Goal: Task Accomplishment & Management: Manage account settings

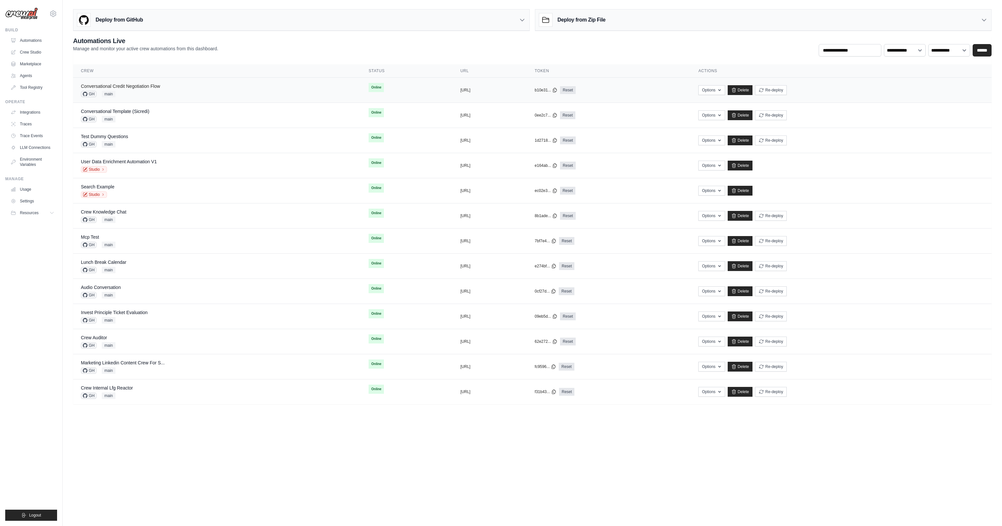
click at [150, 85] on link "Conversational Credit Negotiation Flow" at bounding box center [120, 86] width 79 height 5
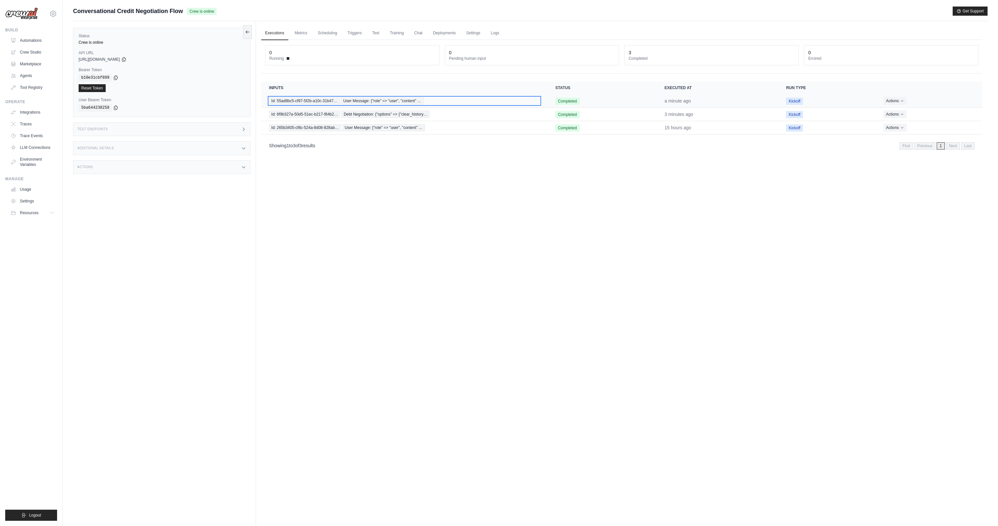
click at [386, 99] on span "User Message: {"role" => "user", "content" …" at bounding box center [382, 100] width 83 height 7
click at [391, 114] on span "Debt Negotiation: {"options" => {"clear_history…" at bounding box center [386, 114] width 88 height 7
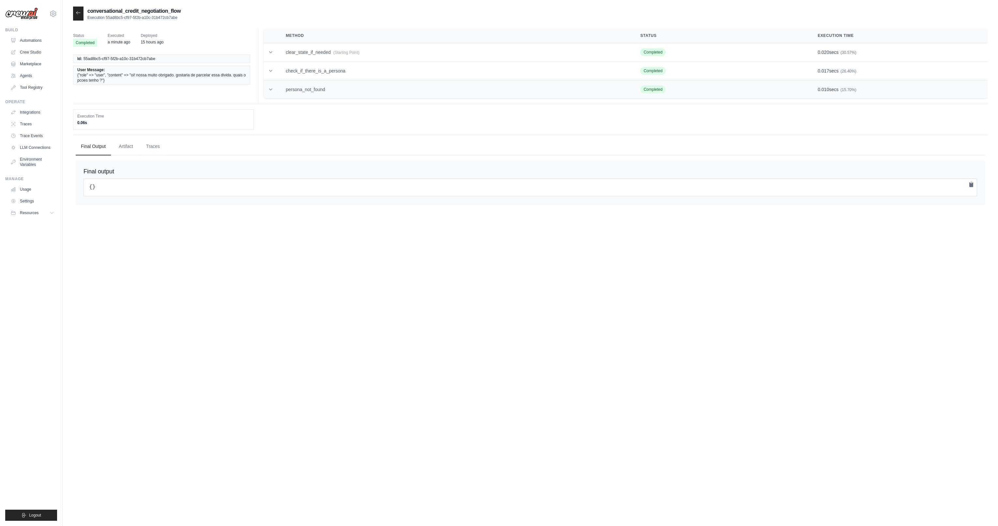
click at [288, 89] on td "persona_not_found" at bounding box center [455, 89] width 355 height 19
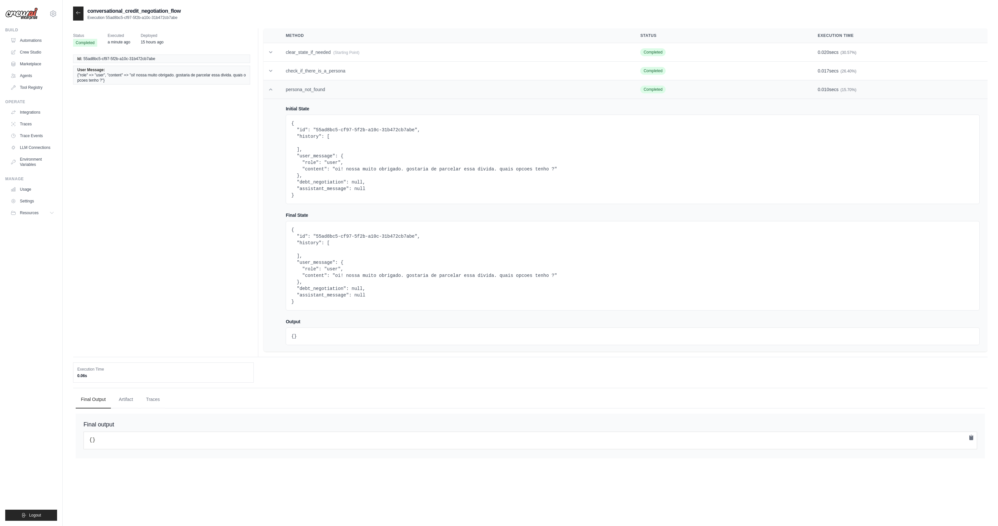
click at [288, 89] on td "persona_not_found" at bounding box center [455, 89] width 355 height 19
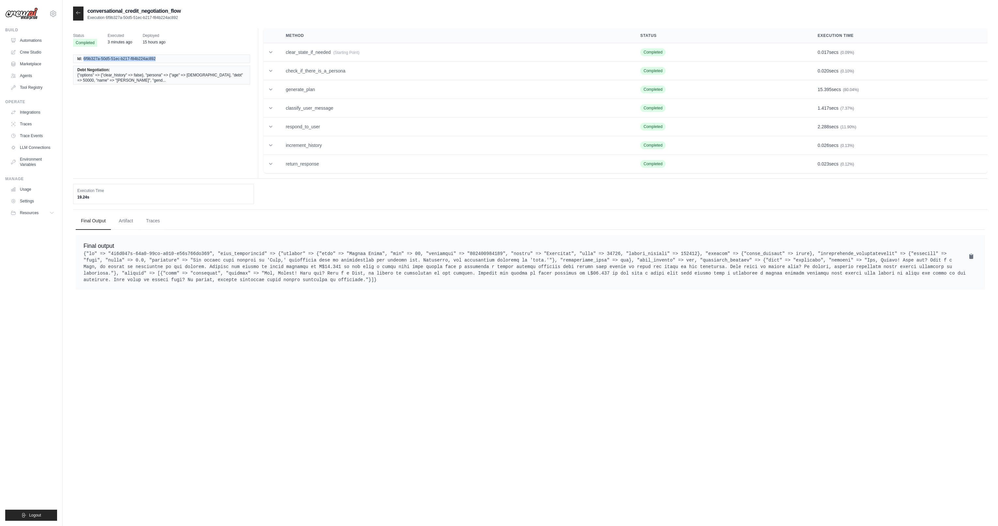
drag, startPoint x: 156, startPoint y: 59, endPoint x: 84, endPoint y: 60, distance: 72.1
click at [84, 60] on li "Id: 6f9b327a-50d5-51ec-b217-f84b224ac892" at bounding box center [161, 58] width 177 height 8
click at [506, 254] on pre at bounding box center [531, 266] width 894 height 33
click at [498, 328] on div "conversational_credit_negotiation_flow Execution 6f9b327a-50d5-51ec-b217-f84b22…" at bounding box center [530, 270] width 915 height 526
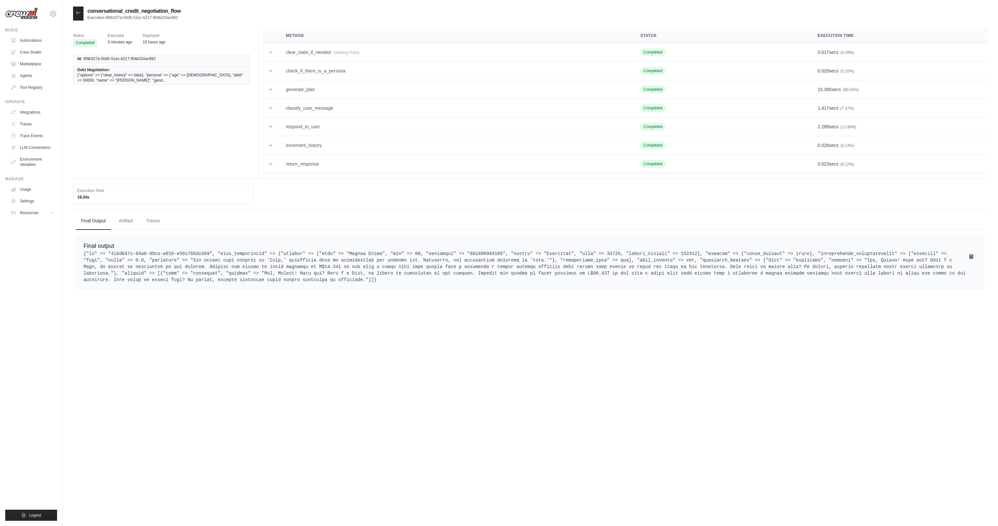
click at [498, 254] on pre at bounding box center [531, 266] width 894 height 33
click at [498, 252] on pre at bounding box center [531, 266] width 894 height 33
copy pre "551181591252"
click at [79, 11] on icon at bounding box center [78, 12] width 5 height 5
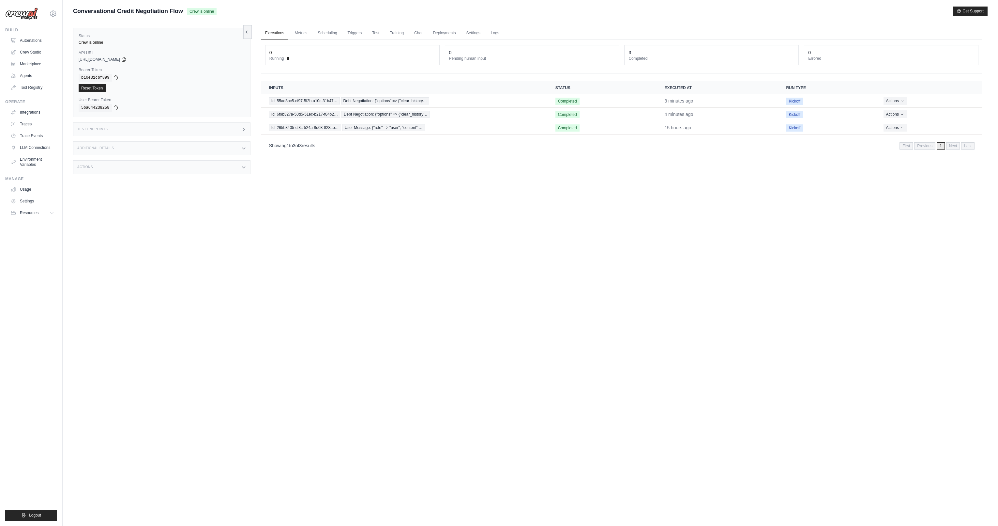
click at [376, 194] on div "Executions Metrics Scheduling Triggers Test Training Chat Deployments Settings …" at bounding box center [622, 284] width 732 height 526
click at [409, 98] on span "User Message: {"role" => "user", "content" …" at bounding box center [382, 100] width 83 height 7
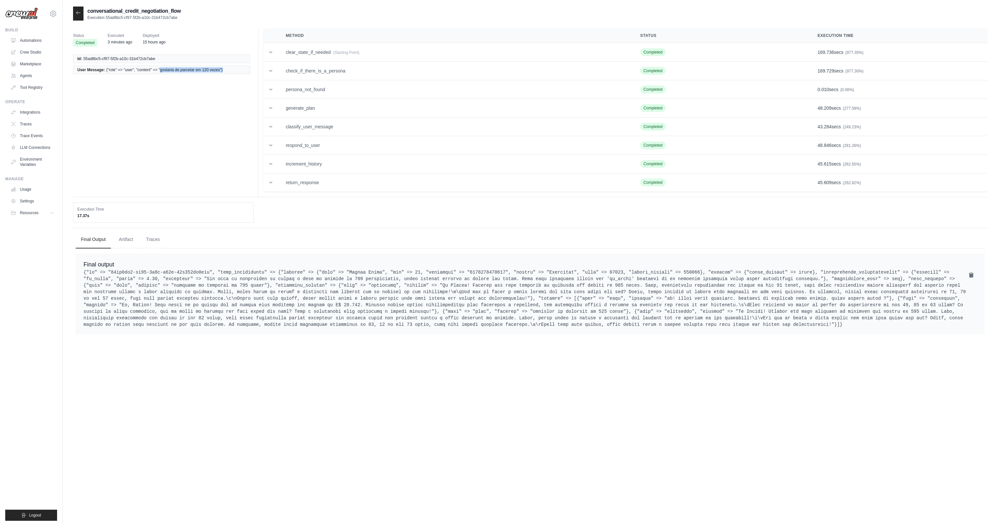
drag, startPoint x: 161, startPoint y: 69, endPoint x: 241, endPoint y: 70, distance: 80.3
click at [241, 70] on li "User Message: {"role" => "user", "content" => "gostaria de parcelar em 120 veze…" at bounding box center [161, 70] width 177 height 8
click at [351, 368] on div "conversational_credit_negotiation_flow Execution 55ad8bc5-cf97-5f2b-a10c-31b472…" at bounding box center [530, 270] width 915 height 526
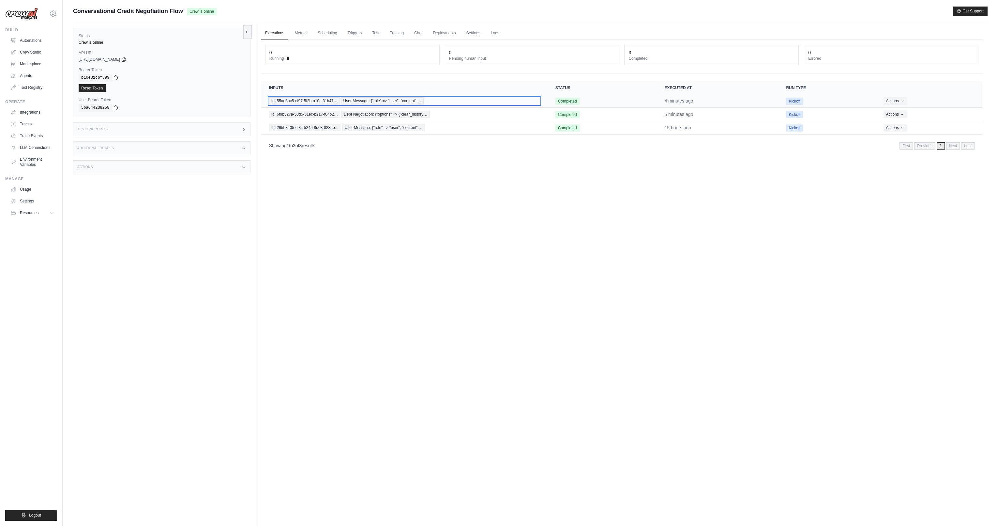
click at [406, 101] on span "User Message: {"role" => "user", "content" …" at bounding box center [382, 100] width 83 height 7
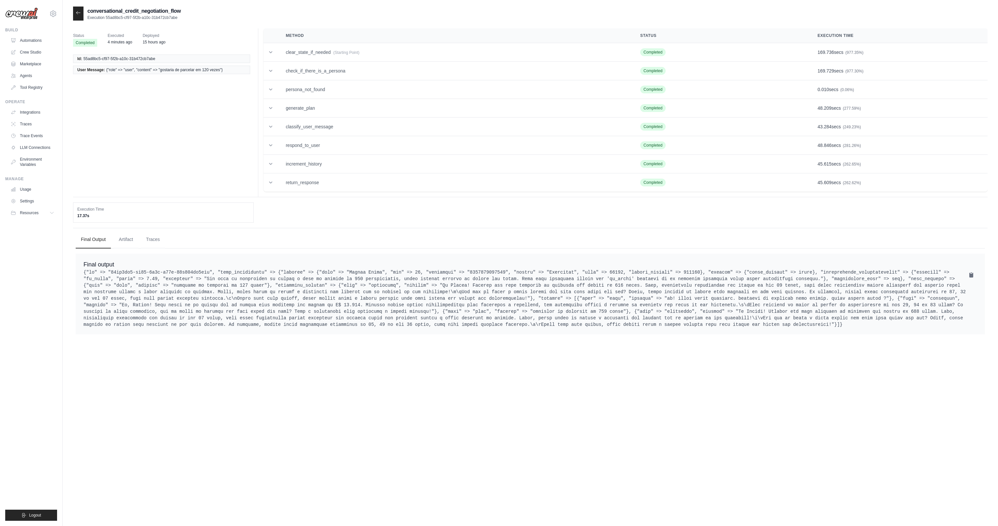
click at [669, 317] on pre at bounding box center [531, 298] width 894 height 59
click at [650, 316] on pre at bounding box center [531, 298] width 894 height 59
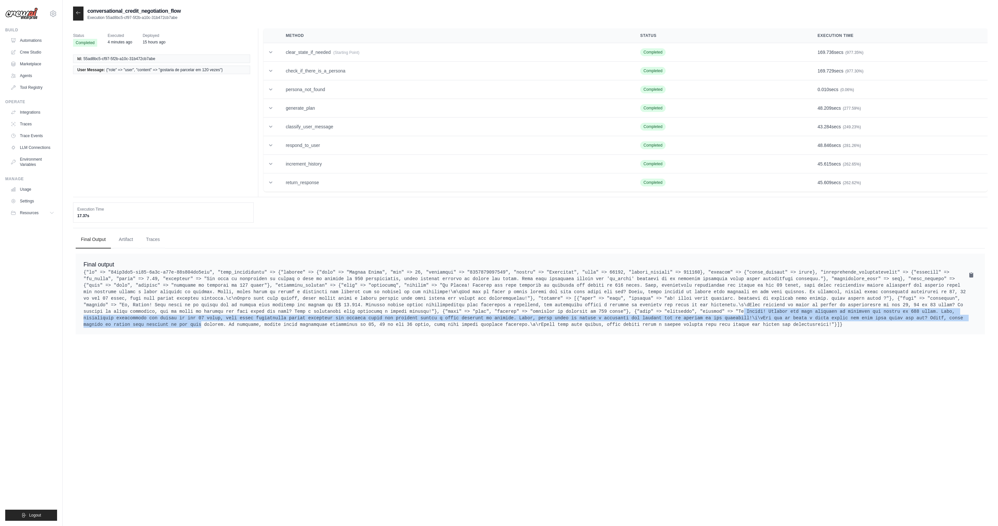
drag, startPoint x: 766, startPoint y: 309, endPoint x: 228, endPoint y: 322, distance: 538.4
click at [221, 322] on pre at bounding box center [531, 298] width 894 height 59
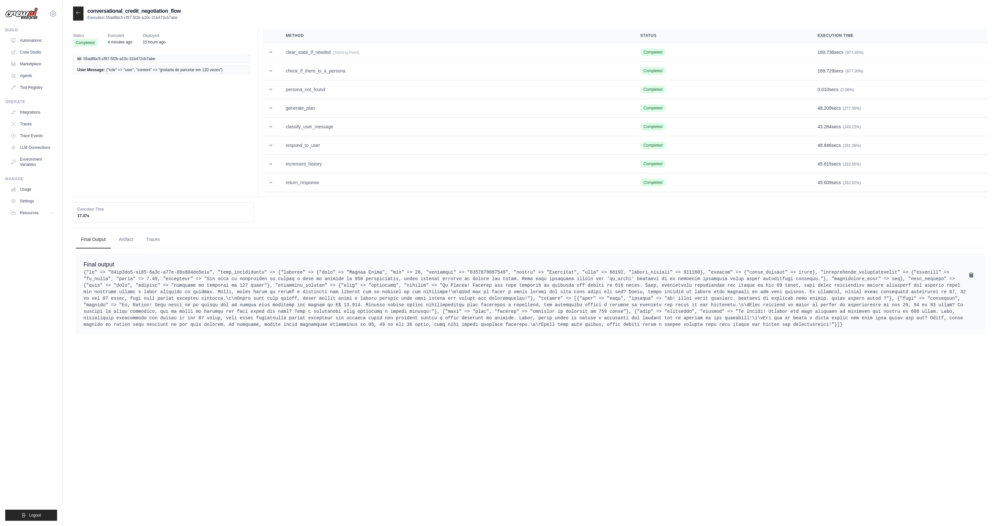
click at [298, 344] on div "conversational_credit_negotiation_flow Execution 55ad8bc5-cf97-5f2b-a10c-31b472…" at bounding box center [530, 270] width 915 height 526
drag, startPoint x: 304, startPoint y: 314, endPoint x: 403, endPoint y: 336, distance: 100.8
click at [403, 334] on div "Final output" at bounding box center [531, 293] width 910 height 81
click at [75, 11] on div at bounding box center [78, 14] width 10 height 14
click at [76, 12] on icon at bounding box center [78, 12] width 4 height 3
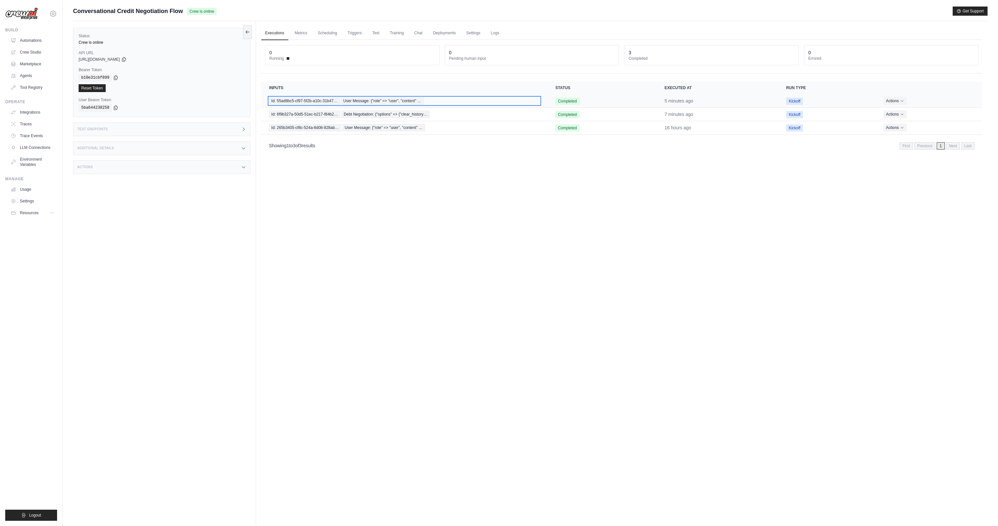
click at [411, 101] on span "User Message: {"role" => "user", "content" …" at bounding box center [382, 100] width 83 height 7
click at [413, 115] on span "Debt Negotiation: {"options" => {"clear_history…" at bounding box center [386, 114] width 88 height 7
click at [895, 116] on button "Actions" at bounding box center [895, 114] width 23 height 8
click at [946, 139] on button "Delete" at bounding box center [954, 136] width 42 height 10
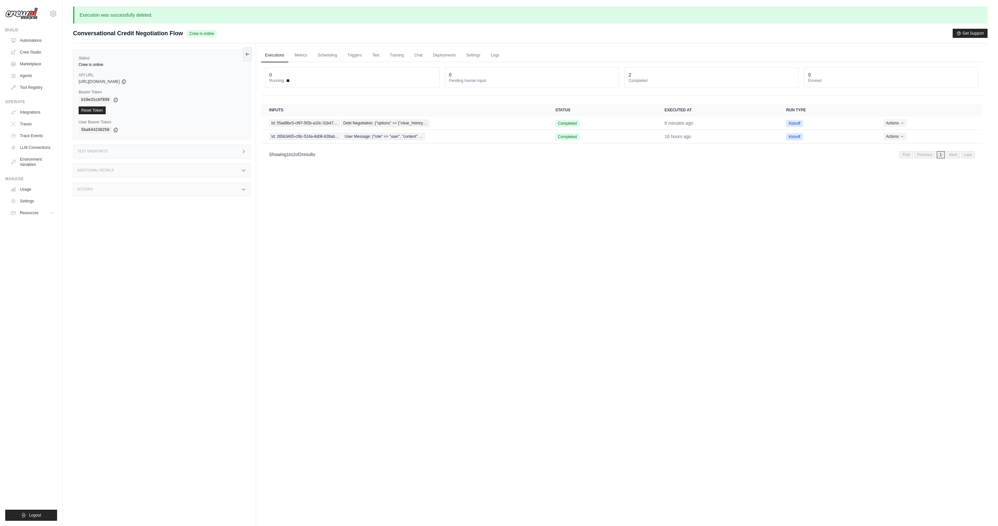
click at [625, 223] on div "Executions Metrics Scheduling Triggers Test Training Chat Deployments Settings …" at bounding box center [622, 306] width 732 height 526
click at [410, 125] on span "Debt Negotiation: {"options" => {"clear_history…" at bounding box center [385, 122] width 88 height 7
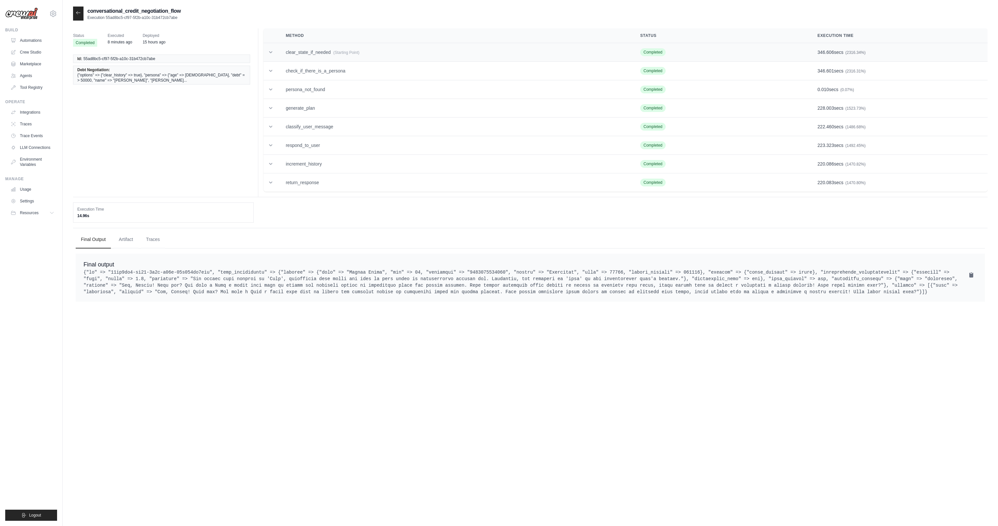
click at [359, 52] on span "(Starting Point)" at bounding box center [346, 52] width 26 height 5
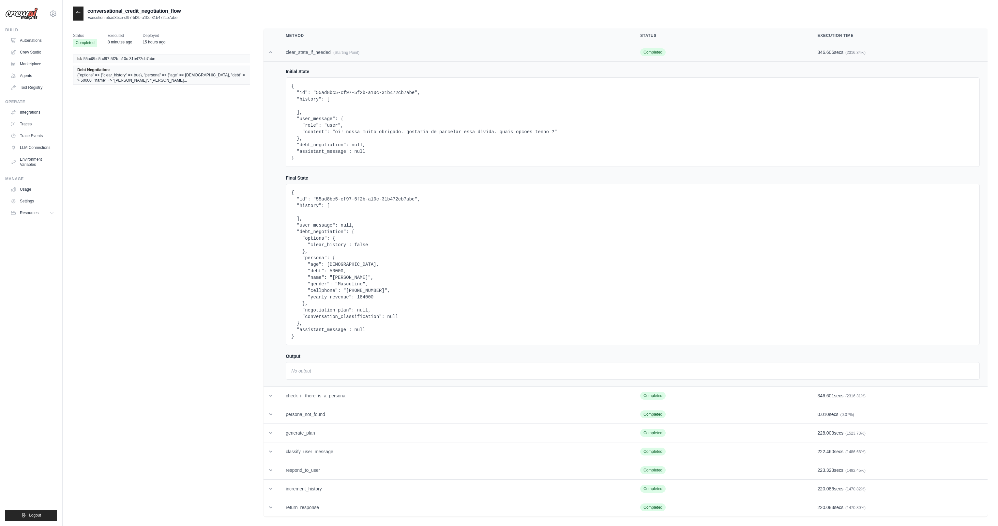
click at [359, 52] on span "(Starting Point)" at bounding box center [346, 52] width 26 height 5
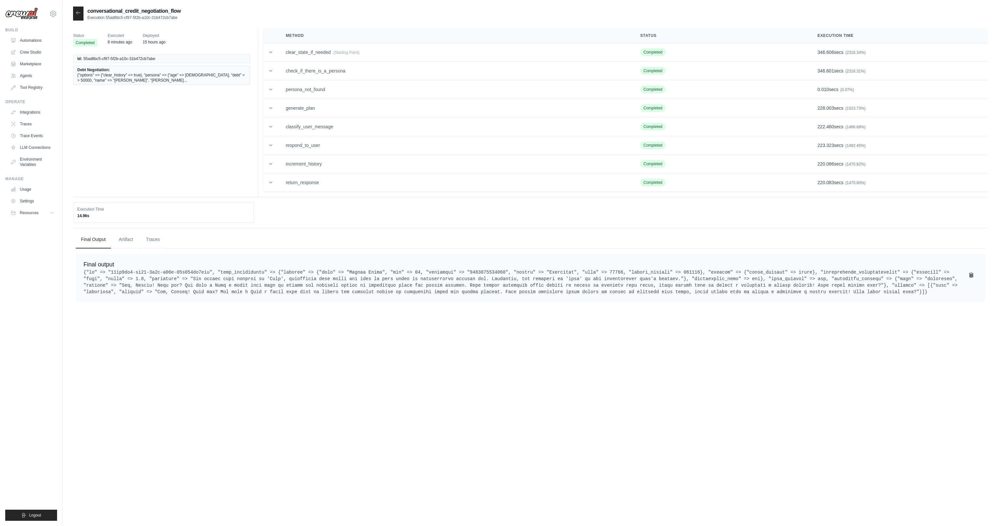
click at [77, 14] on icon at bounding box center [78, 12] width 5 height 5
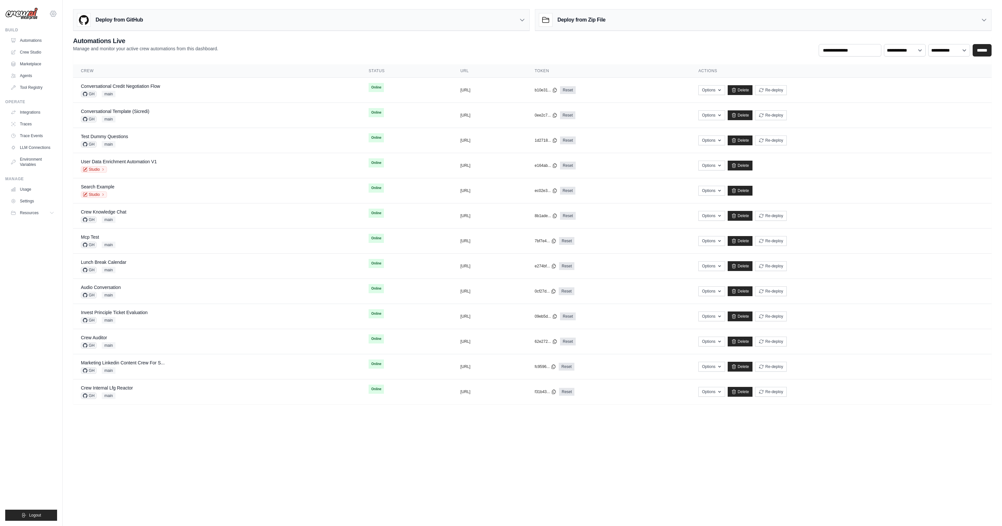
click at [51, 11] on icon at bounding box center [53, 14] width 8 height 8
click at [36, 262] on ul "Build Automations Crew Studio Marketplace Agents" at bounding box center [31, 273] width 52 height 493
click at [27, 200] on link "Settings" at bounding box center [32, 201] width 49 height 10
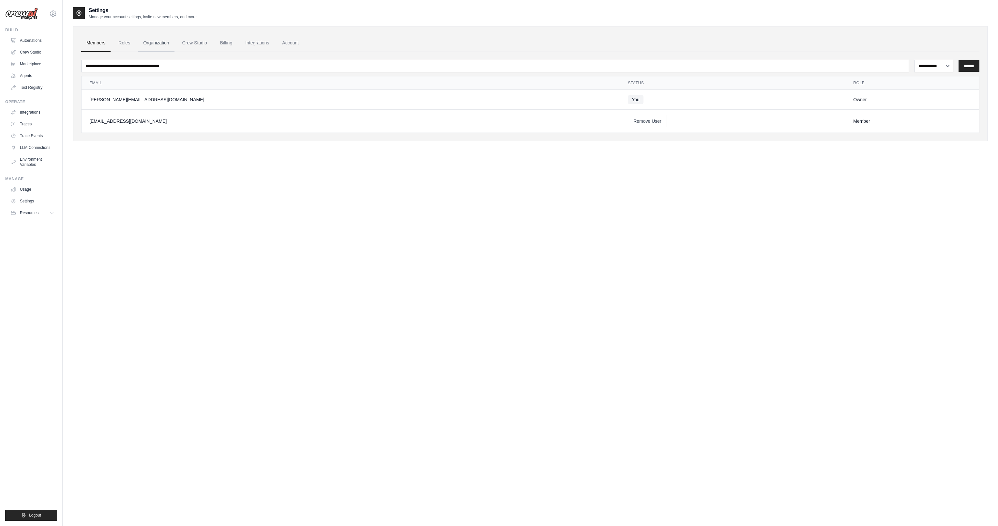
click at [162, 39] on link "Organization" at bounding box center [156, 43] width 36 height 18
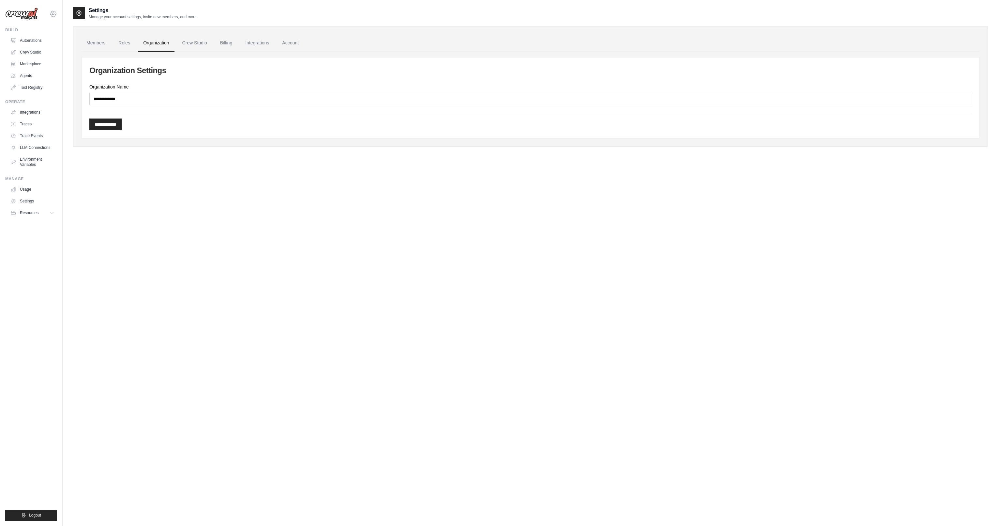
click at [54, 13] on icon at bounding box center [53, 14] width 2 height 2
click at [66, 79] on link "CrewAI Demo Account" at bounding box center [52, 79] width 57 height 12
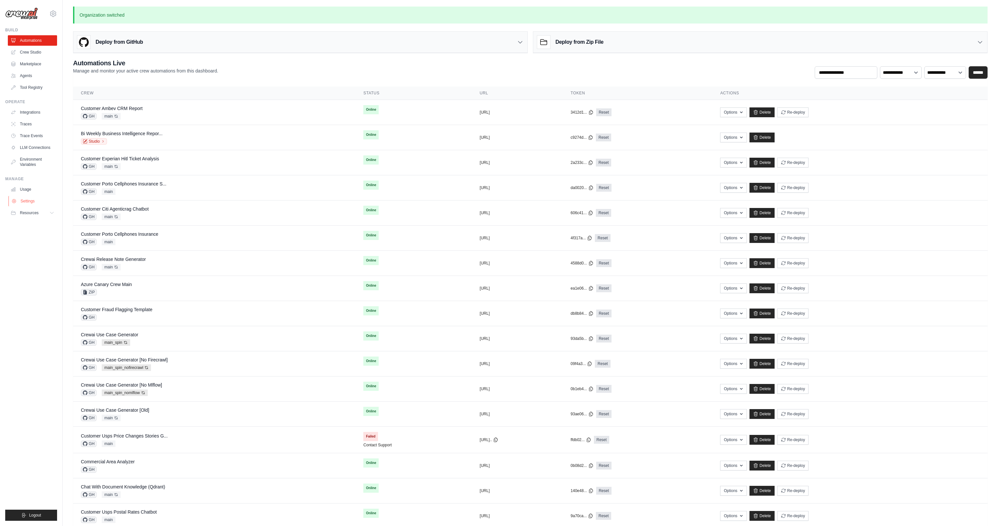
click at [33, 202] on link "Settings" at bounding box center [32, 201] width 49 height 10
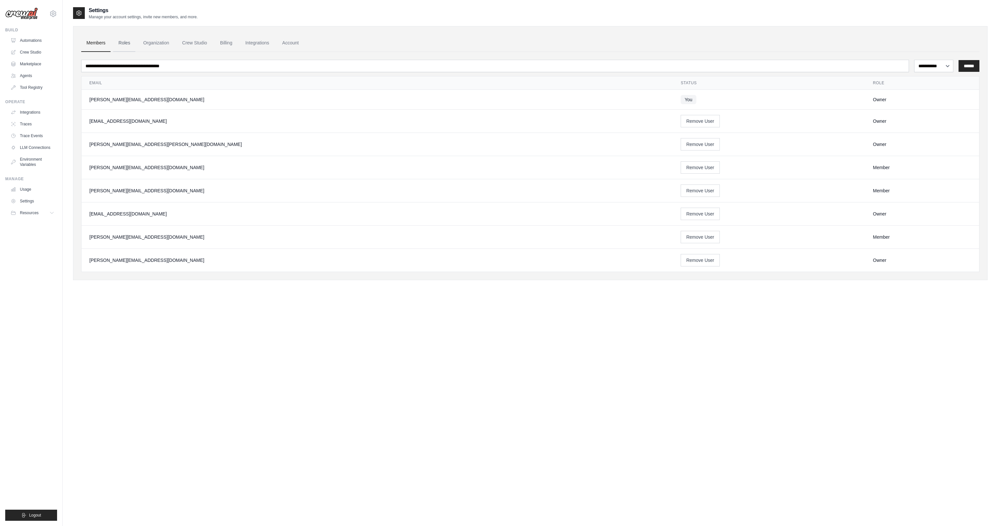
click at [125, 36] on link "Roles" at bounding box center [124, 43] width 22 height 18
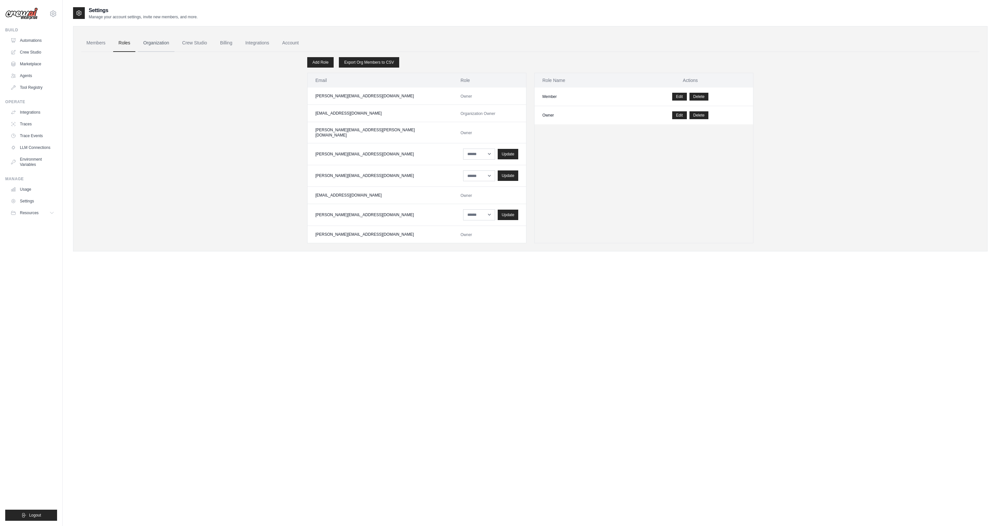
click at [149, 41] on link "Organization" at bounding box center [156, 43] width 36 height 18
click at [56, 14] on icon at bounding box center [53, 14] width 8 height 8
click at [57, 145] on link "ABI - GenAI Bootcamp" at bounding box center [52, 151] width 57 height 12
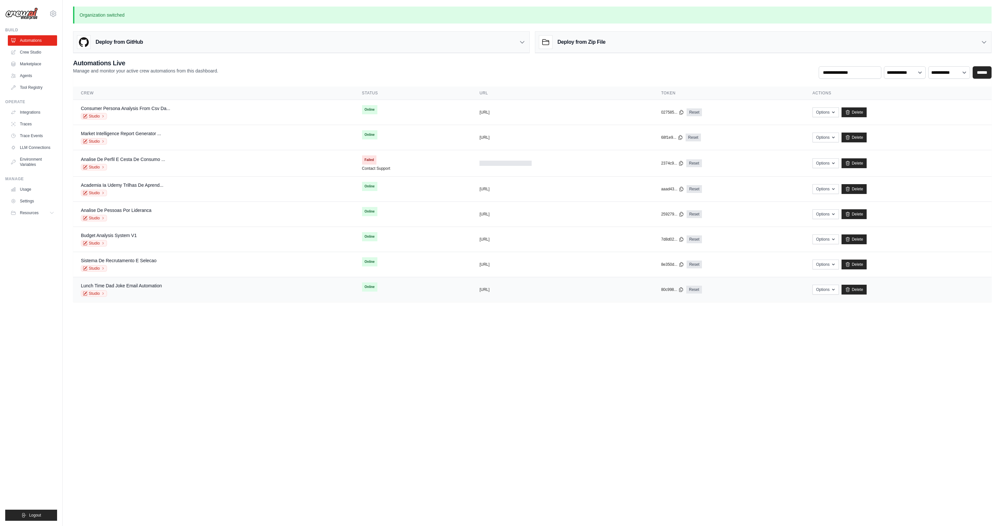
click at [150, 290] on div "Studio" at bounding box center [121, 293] width 81 height 7
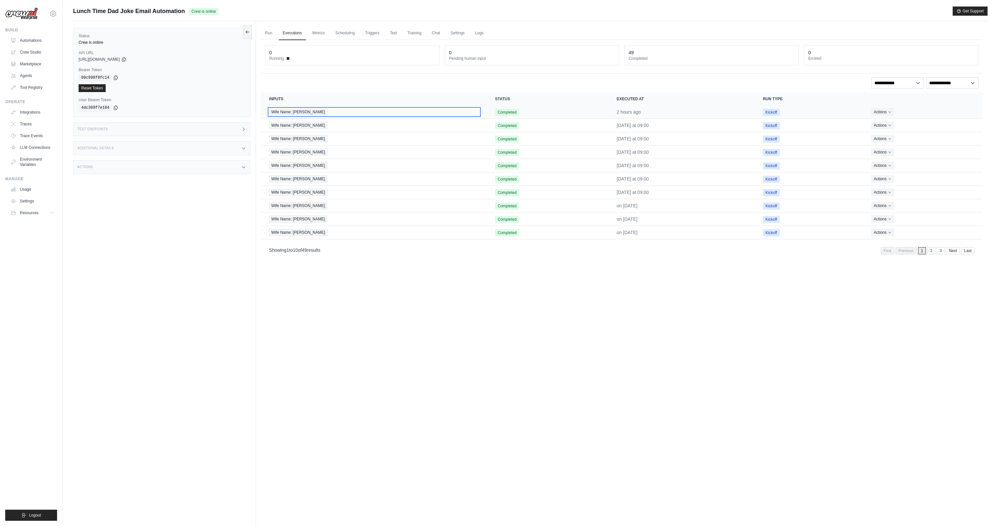
click at [313, 114] on div "Wife Name: [PERSON_NAME]" at bounding box center [374, 111] width 210 height 7
click at [320, 34] on link "Metrics" at bounding box center [319, 33] width 21 height 14
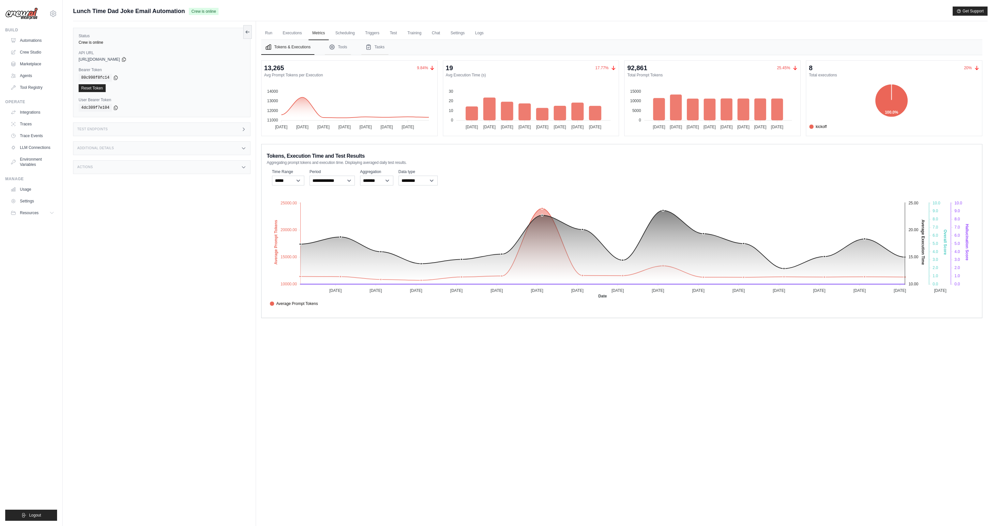
click at [826, 256] on foreignobject "Average Prompt Tokens Average Execution Time Score [MEDICAL_DATA] Score Crew Ve…" at bounding box center [622, 250] width 711 height 114
click at [327, 46] on button "Tools" at bounding box center [338, 47] width 26 height 15
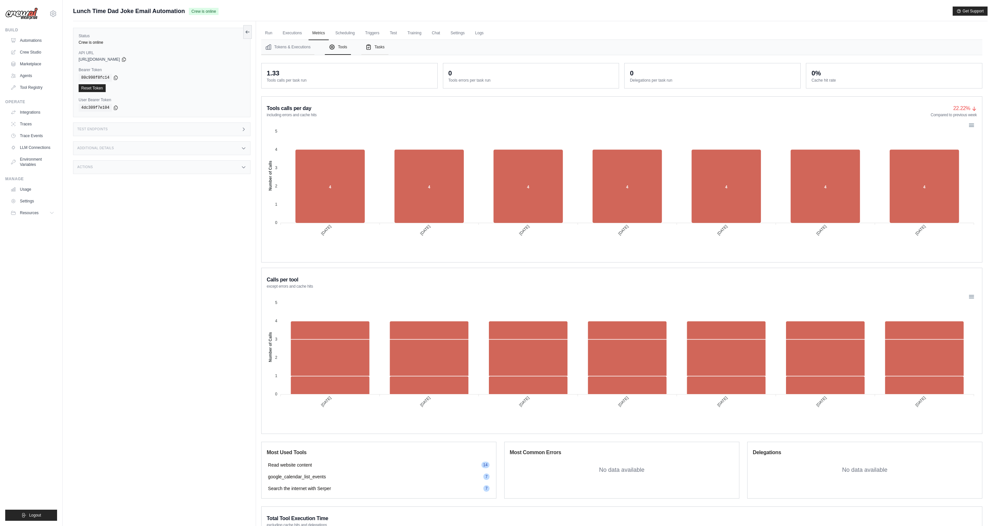
click at [375, 47] on button "Tasks" at bounding box center [374, 47] width 27 height 15
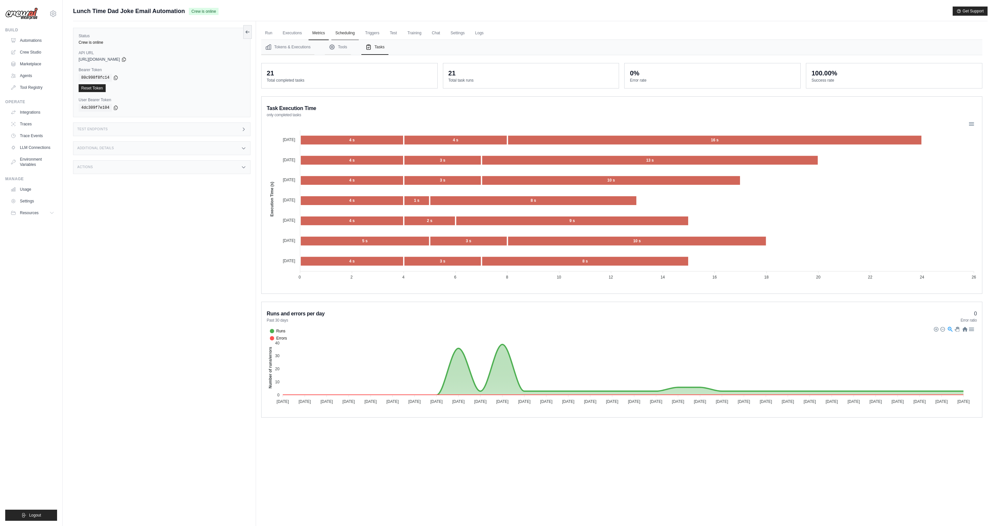
click at [335, 32] on link "Scheduling" at bounding box center [344, 33] width 27 height 14
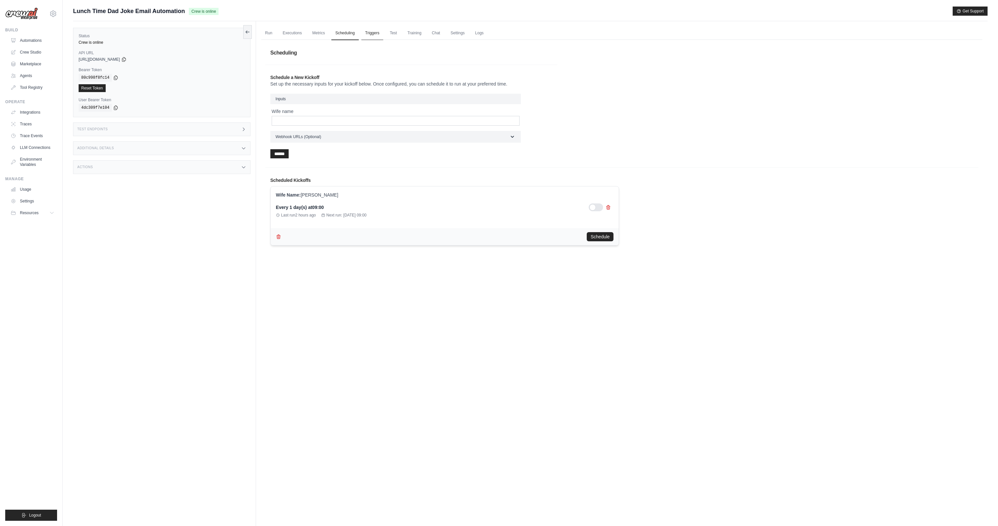
click at [365, 28] on link "Triggers" at bounding box center [372, 33] width 22 height 14
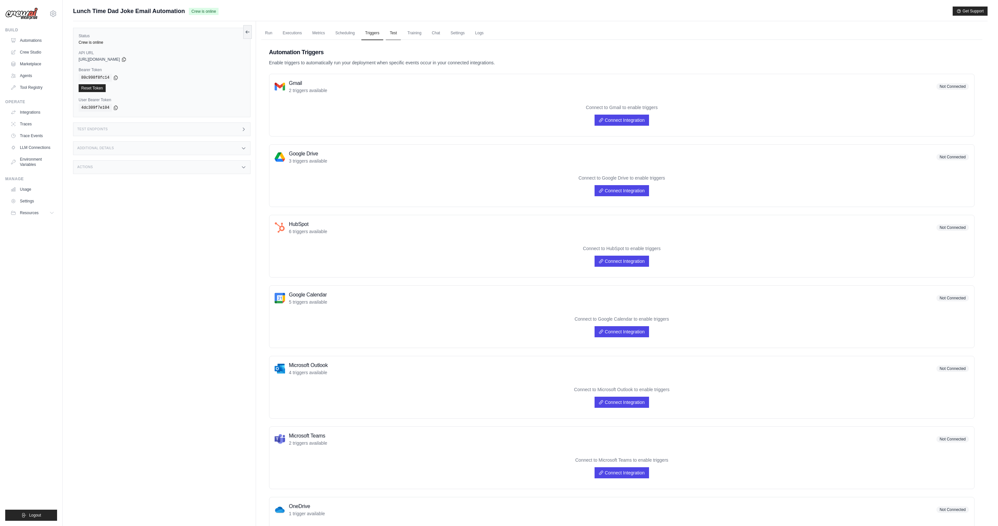
click at [388, 34] on link "Test" at bounding box center [393, 33] width 15 height 14
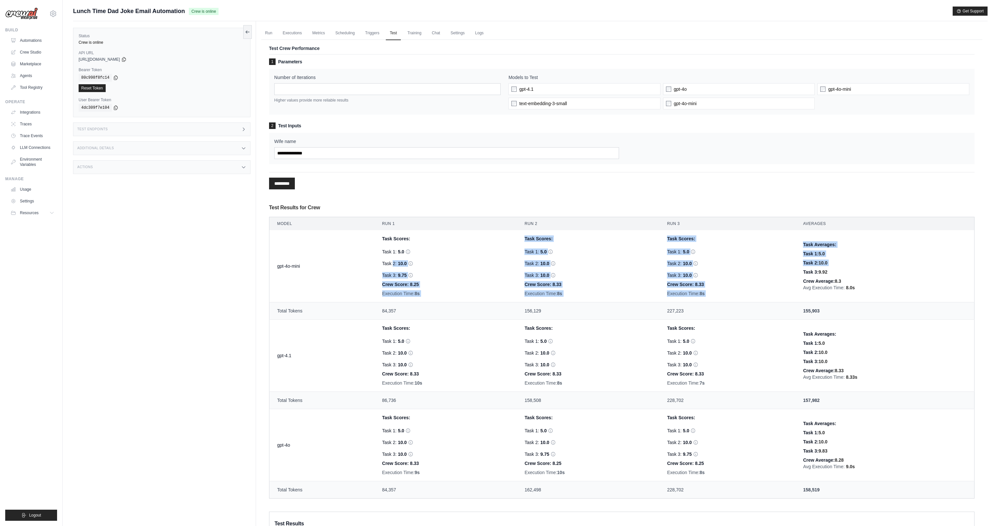
drag, startPoint x: 449, startPoint y: 251, endPoint x: 819, endPoint y: 266, distance: 370.9
click at [819, 266] on tr "gpt-4o-mini Task Scores: Task 1: 5.0 Hallucination Score: 10 Verdict: Hallucina…" at bounding box center [621, 266] width 705 height 72
click at [892, 281] on div "Crew Average: 8.3" at bounding box center [884, 281] width 163 height 7
click at [405, 33] on link "Training" at bounding box center [415, 33] width 22 height 14
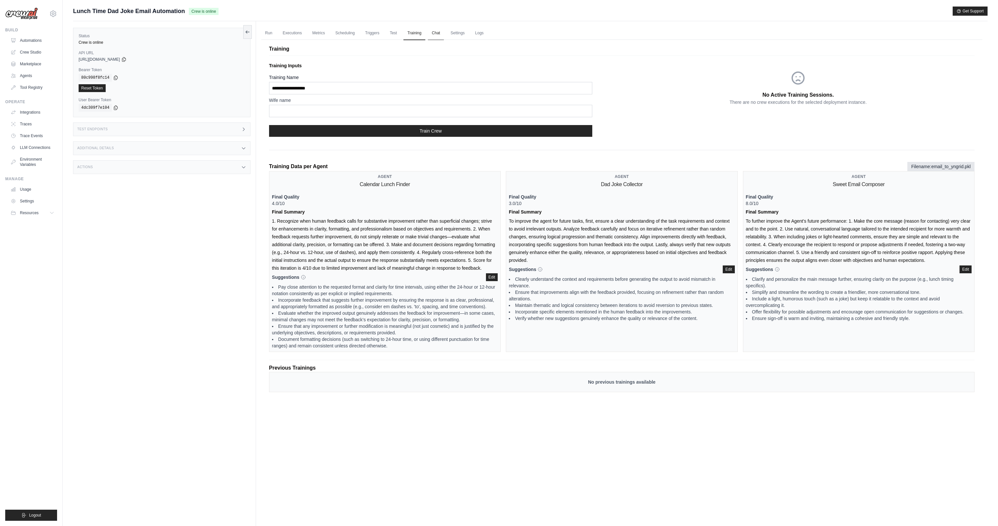
click at [436, 32] on link "Chat" at bounding box center [436, 33] width 16 height 14
click at [457, 30] on link "Settings" at bounding box center [458, 33] width 22 height 14
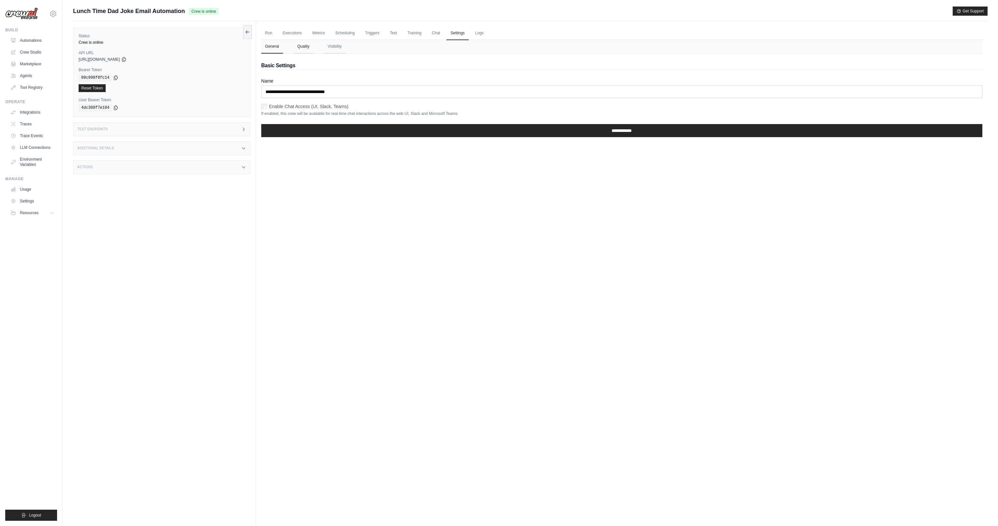
click at [304, 49] on button "Quality" at bounding box center [304, 47] width 20 height 14
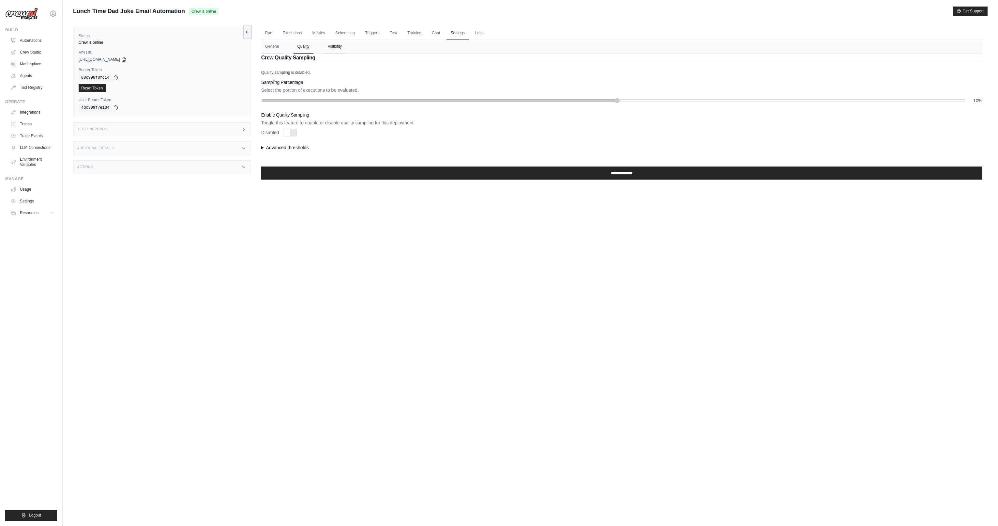
click at [341, 49] on button "Visibility" at bounding box center [335, 47] width 22 height 14
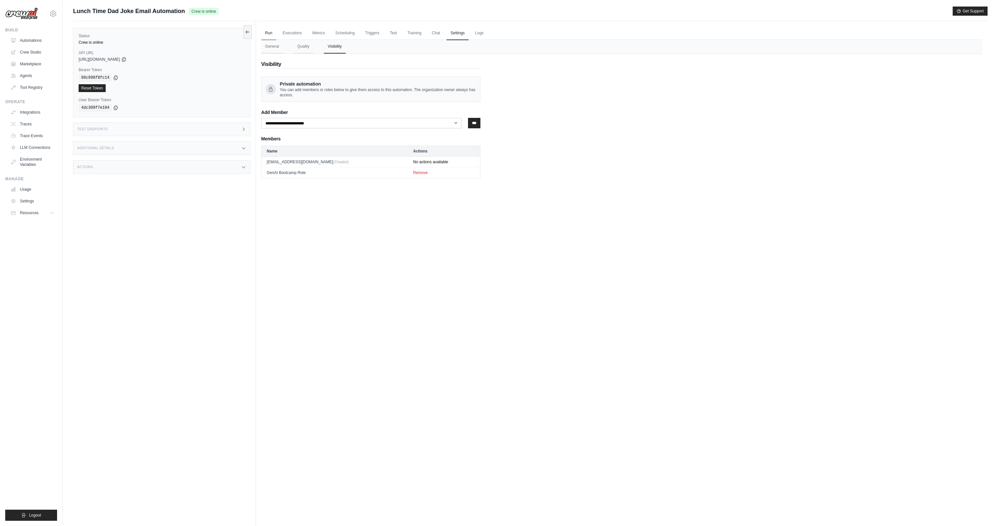
click at [270, 34] on link "Run" at bounding box center [268, 33] width 15 height 14
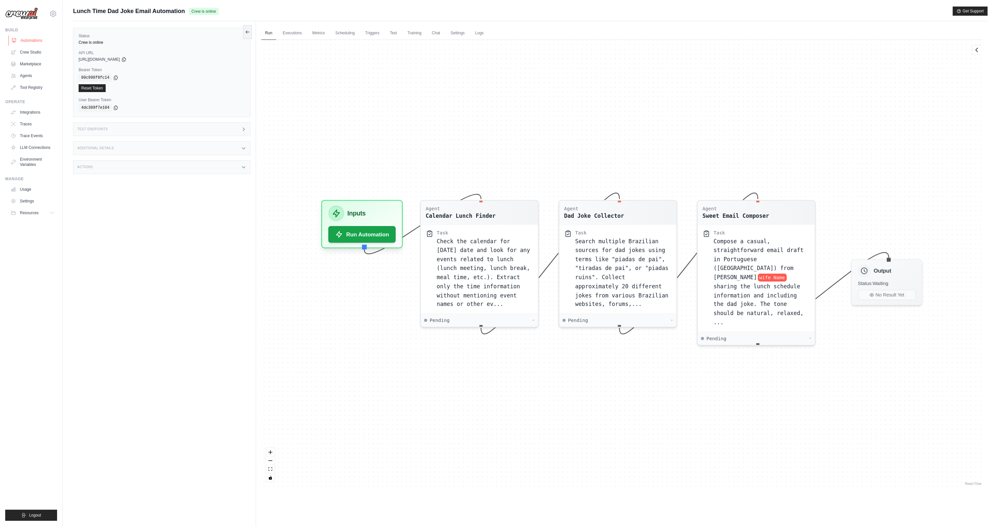
click at [34, 41] on link "Automations" at bounding box center [32, 40] width 49 height 10
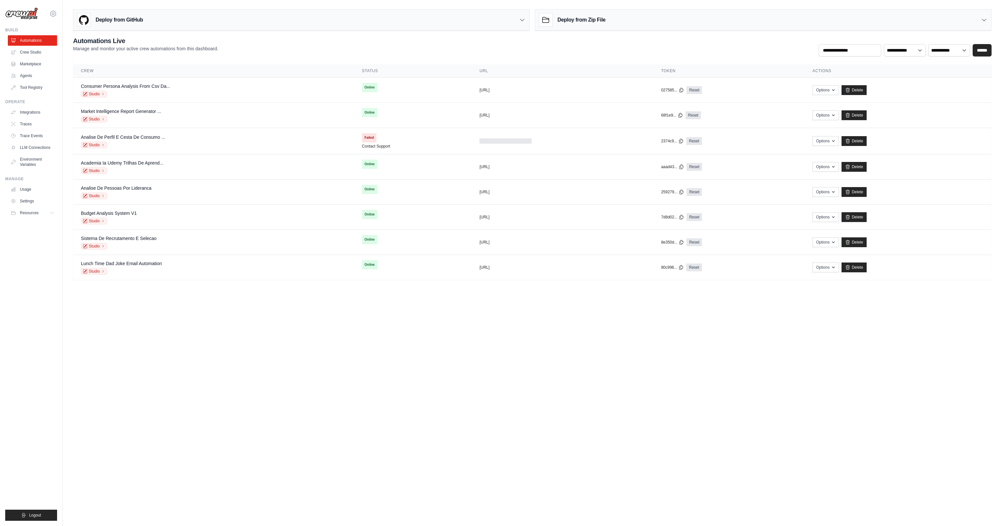
click at [253, 14] on div "Deploy from GitHub" at bounding box center [301, 19] width 456 height 21
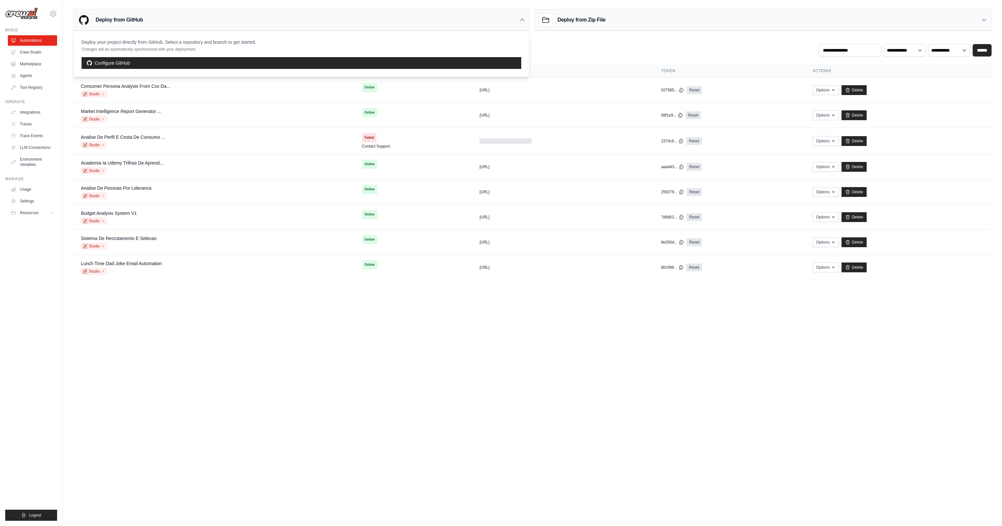
click at [247, 19] on div "Deploy from GitHub" at bounding box center [301, 19] width 456 height 21
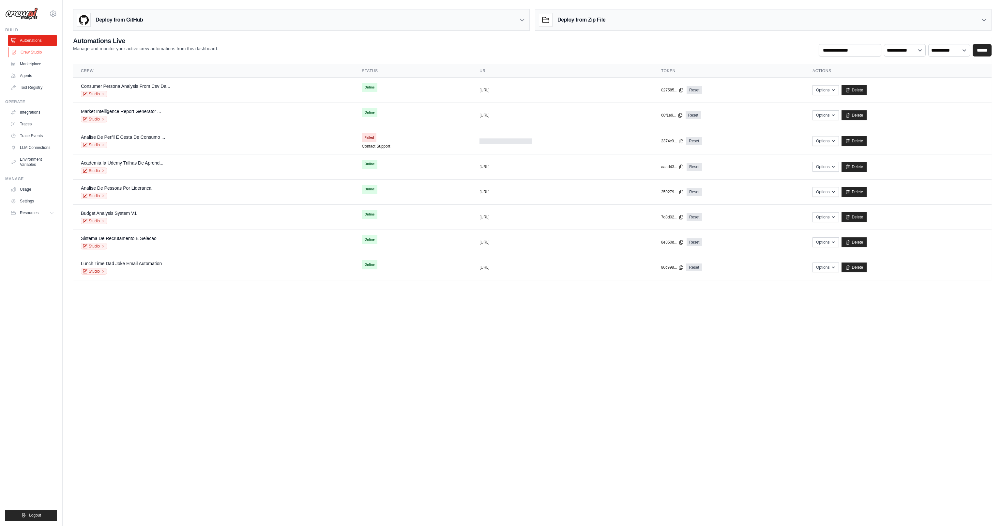
click at [44, 52] on link "Crew Studio" at bounding box center [32, 52] width 49 height 10
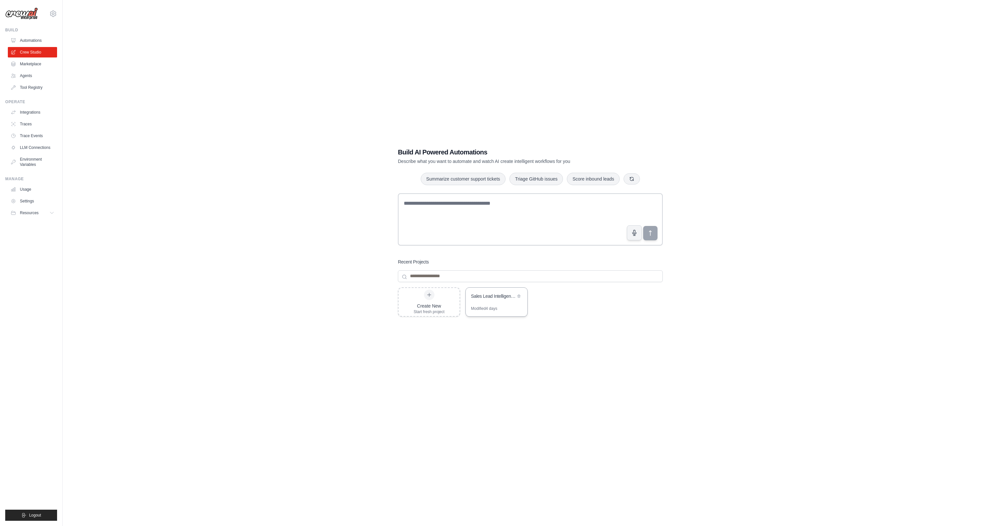
click at [482, 296] on div "Sales Lead Intelligence & Routing System" at bounding box center [493, 296] width 45 height 7
click at [22, 42] on link "Automations" at bounding box center [32, 40] width 49 height 10
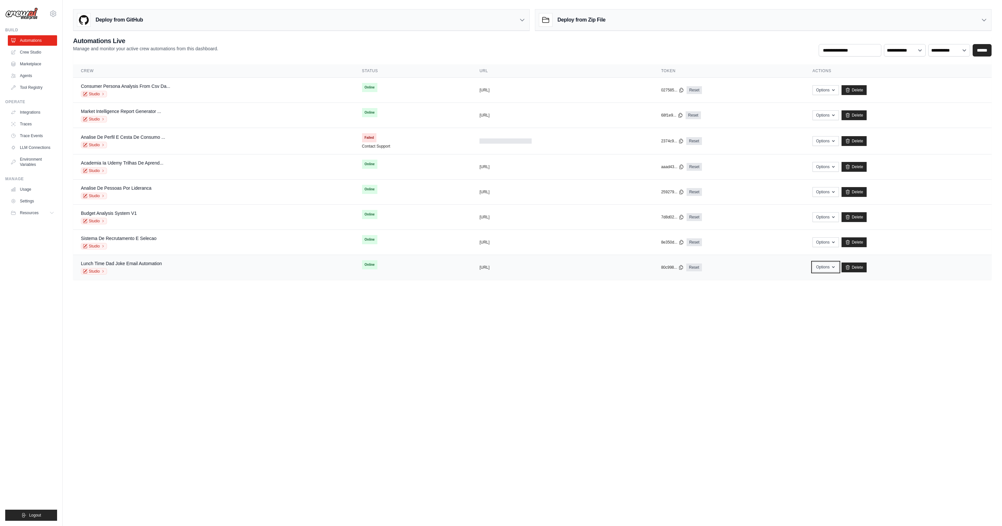
click at [831, 269] on button "Options" at bounding box center [826, 267] width 26 height 10
click at [711, 319] on body "[PERSON_NAME][EMAIL_ADDRESS][DOMAIN_NAME] CrewAI Internal Org AMBEV - DTC Grupo…" at bounding box center [501, 263] width 1002 height 526
click at [525, 352] on body "[PERSON_NAME][EMAIL_ADDRESS][DOMAIN_NAME] CrewAI Internal Org AMBEV - DTC Grupo…" at bounding box center [501, 263] width 1002 height 526
click at [54, 16] on icon at bounding box center [53, 14] width 8 height 8
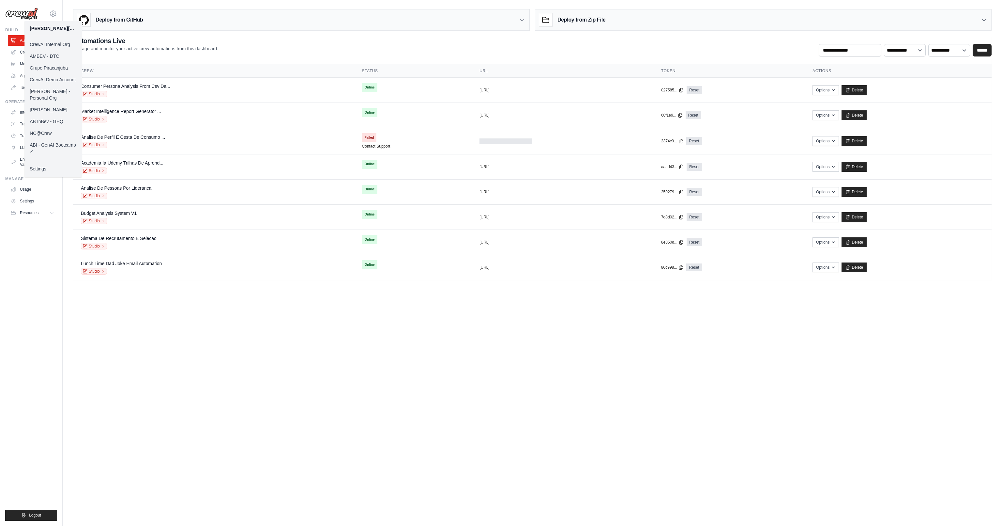
click at [61, 78] on link "CrewAI Demo Account" at bounding box center [52, 80] width 57 height 12
click at [243, 340] on body "[PERSON_NAME][EMAIL_ADDRESS][DOMAIN_NAME] CrewAI Internal Org AMBEV - DTC Grupo…" at bounding box center [501, 263] width 1002 height 526
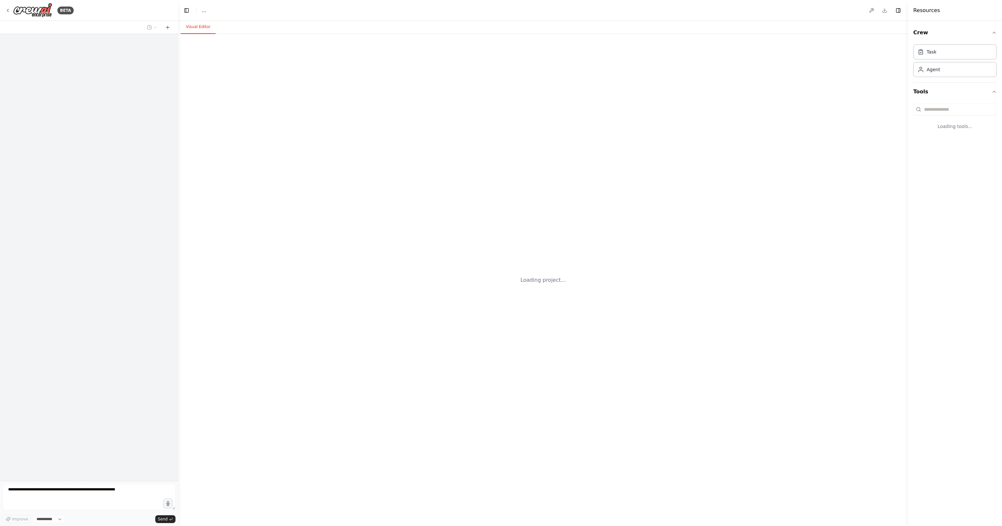
select select "****"
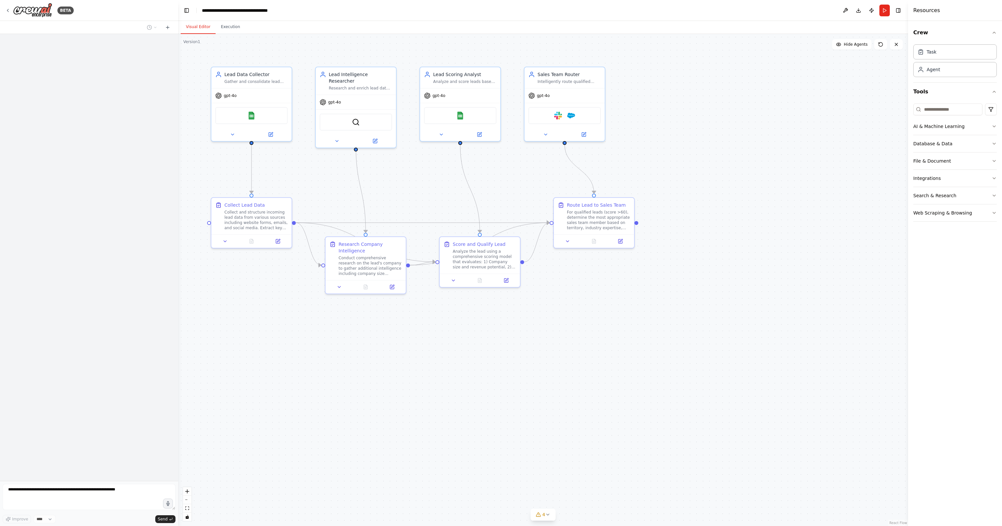
scroll to position [269, 0]
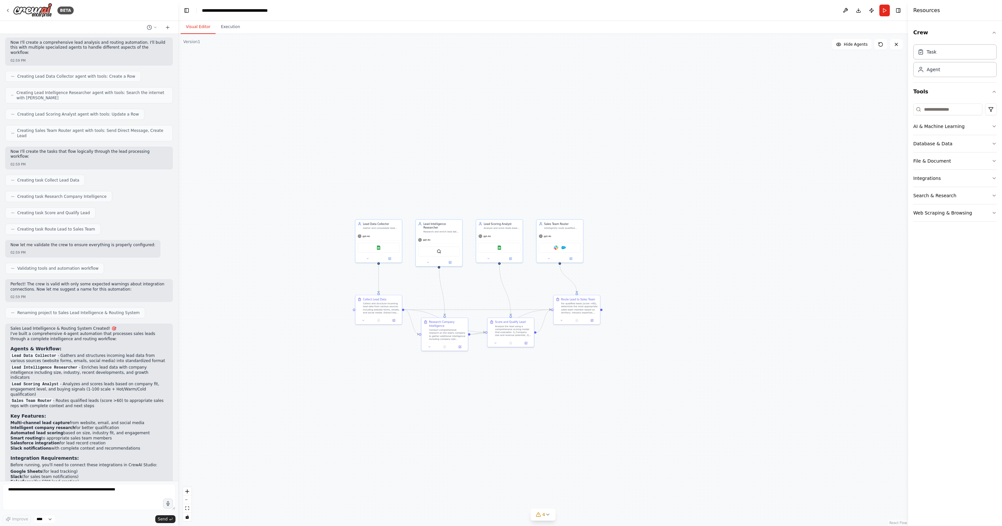
drag, startPoint x: 372, startPoint y: 345, endPoint x: 429, endPoint y: 362, distance: 59.5
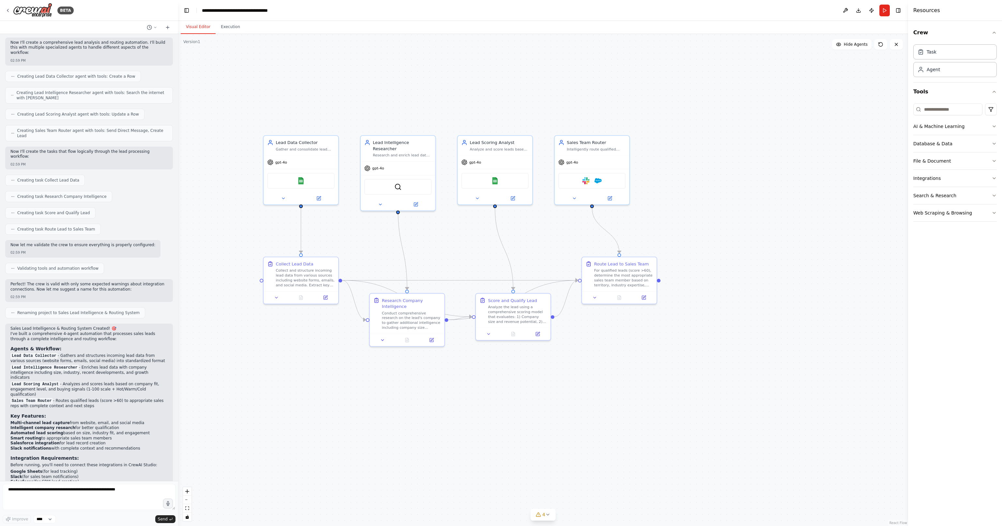
drag, startPoint x: 842, startPoint y: 110, endPoint x: 801, endPoint y: 109, distance: 41.5
drag, startPoint x: 807, startPoint y: 194, endPoint x: 763, endPoint y: 193, distance: 43.7
click at [759, 196] on div "Role of the agent Goal of the agent" at bounding box center [779, 185] width 75 height 19
drag, startPoint x: 825, startPoint y: 114, endPoint x: 776, endPoint y: 254, distance: 148.3
click at [776, 254] on div ".deletable-edge-delete-btn { width: 20px; height: 20px; border: 0px solid #ffff…" at bounding box center [543, 280] width 730 height 492
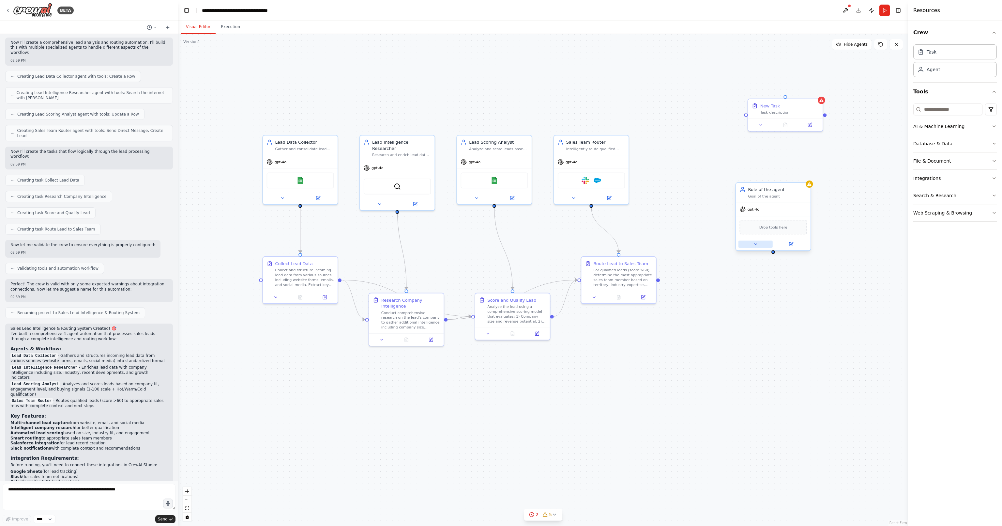
click at [754, 243] on icon at bounding box center [755, 243] width 5 height 5
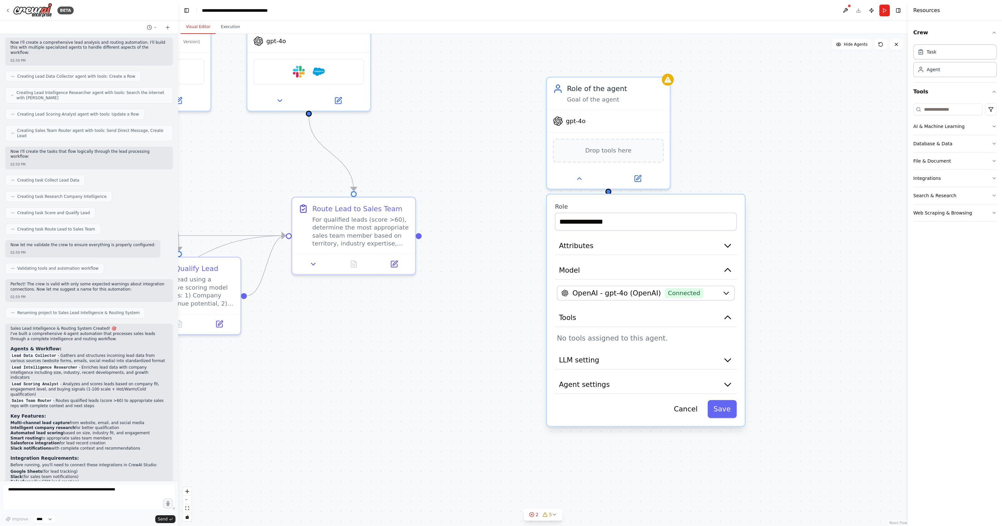
drag, startPoint x: 671, startPoint y: 311, endPoint x: 493, endPoint y: 291, distance: 179.5
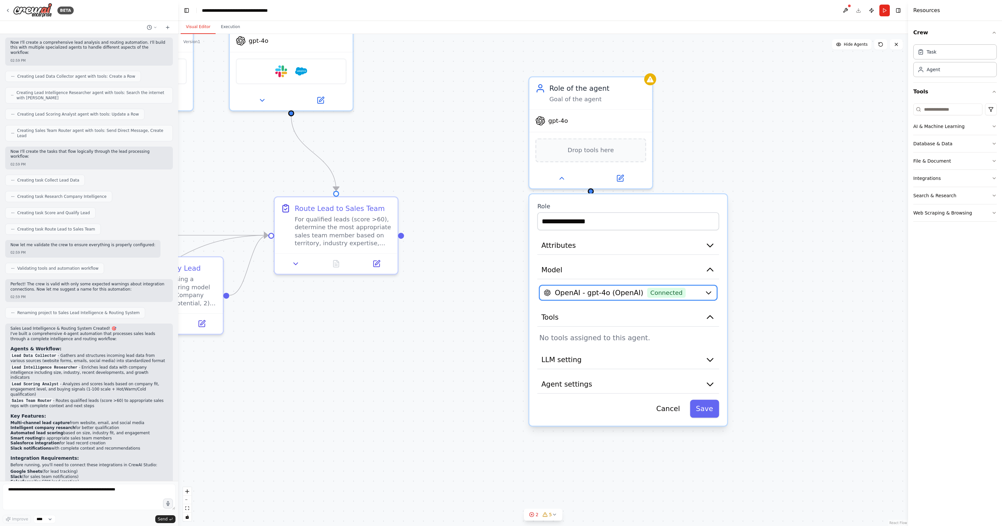
click at [656, 290] on span "Connected" at bounding box center [667, 292] width 38 height 10
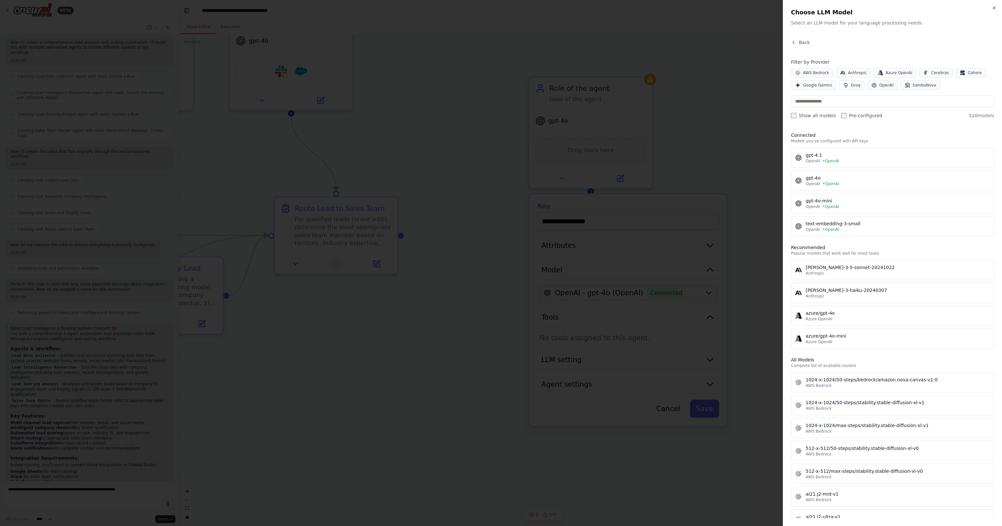
click at [652, 248] on div at bounding box center [501, 263] width 1002 height 526
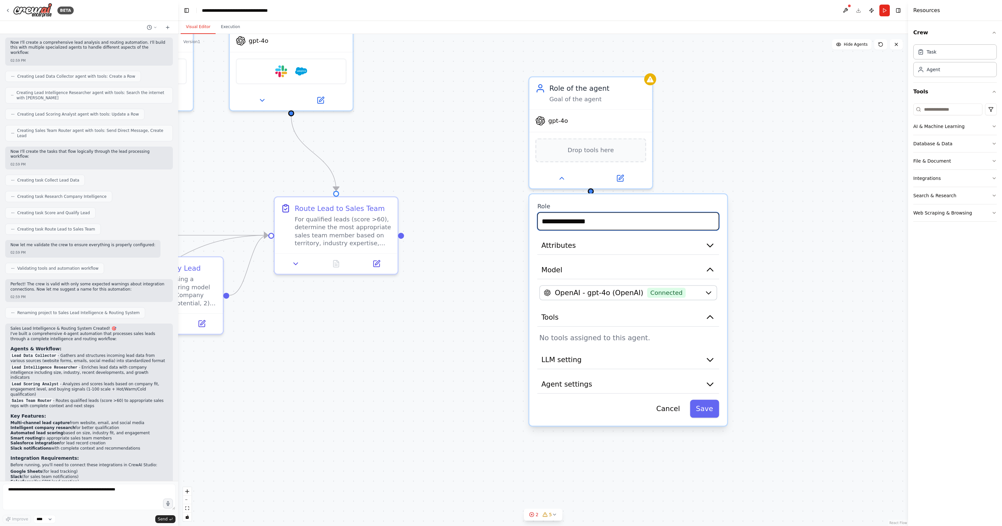
click at [600, 224] on input "**********" at bounding box center [628, 221] width 182 height 18
click at [698, 246] on button "Attributes" at bounding box center [628, 245] width 182 height 19
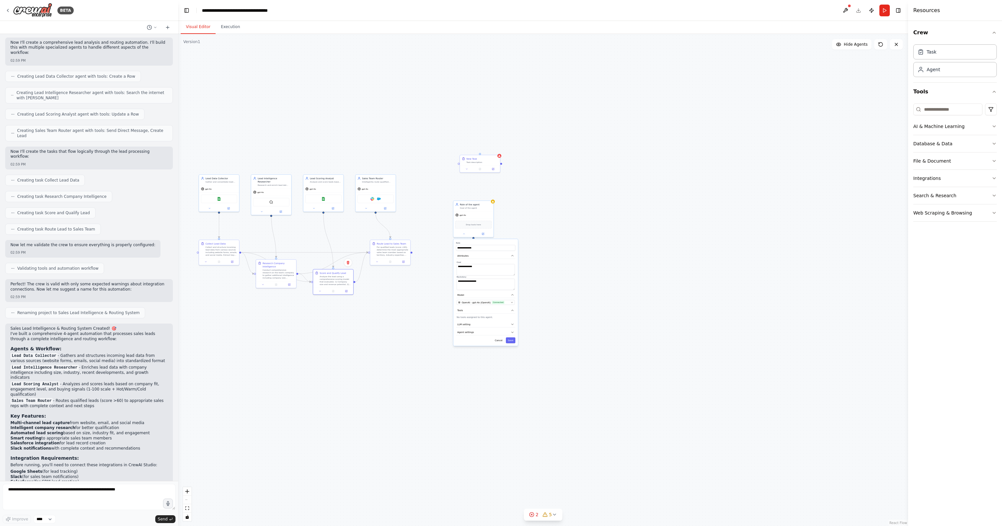
drag, startPoint x: 353, startPoint y: 265, endPoint x: 360, endPoint y: 284, distance: 20.1
click at [353, 280] on div "Score and Qualify Lead Analyze the lead using a comprehensive scoring model tha…" at bounding box center [333, 278] width 40 height 18
drag, startPoint x: 441, startPoint y: 312, endPoint x: 507, endPoint y: 317, distance: 66.8
click at [507, 317] on div ".deletable-edge-delete-btn { width: 20px; height: 20px; border: 0px solid #ffff…" at bounding box center [543, 280] width 730 height 492
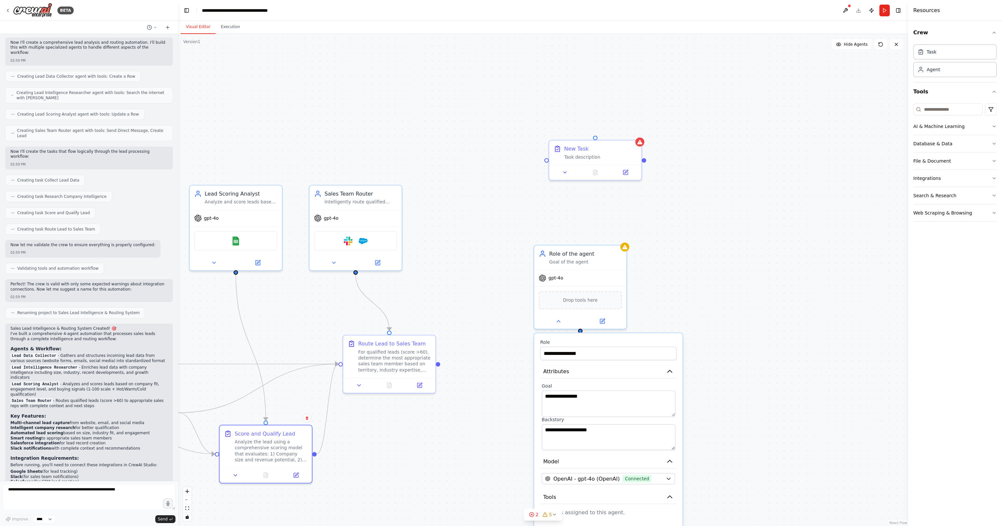
drag, startPoint x: 824, startPoint y: 92, endPoint x: 711, endPoint y: 263, distance: 204.8
click at [712, 268] on div ".deletable-edge-delete-btn { width: 20px; height: 20px; border: 0px solid #ffff…" at bounding box center [543, 280] width 730 height 492
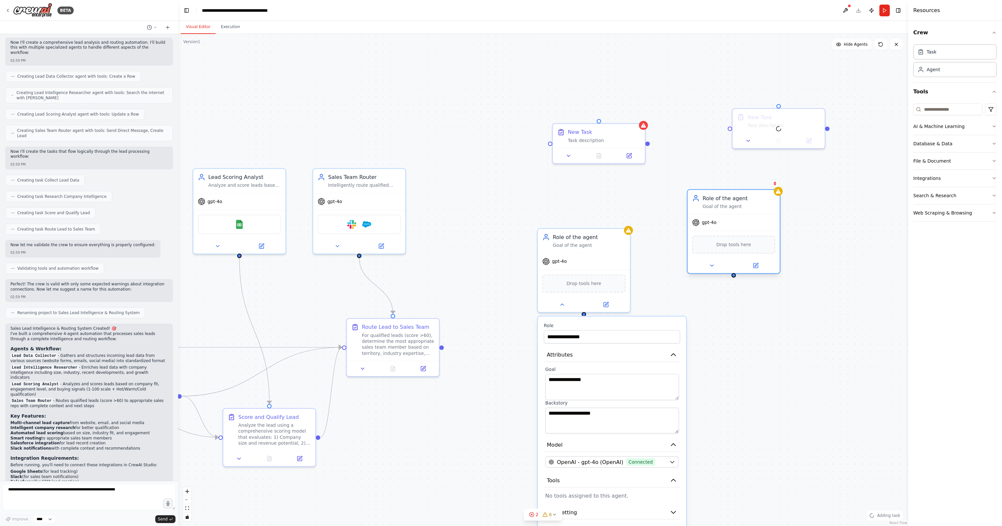
drag, startPoint x: 798, startPoint y: 206, endPoint x: 730, endPoint y: 217, distance: 68.8
click at [716, 219] on span "gpt-4o" at bounding box center [709, 222] width 15 height 6
drag, startPoint x: 827, startPoint y: 195, endPoint x: 728, endPoint y: 217, distance: 100.7
click at [730, 219] on div ".deletable-edge-delete-btn { width: 20px; height: 20px; border: 0px solid #ffff…" at bounding box center [543, 280] width 730 height 492
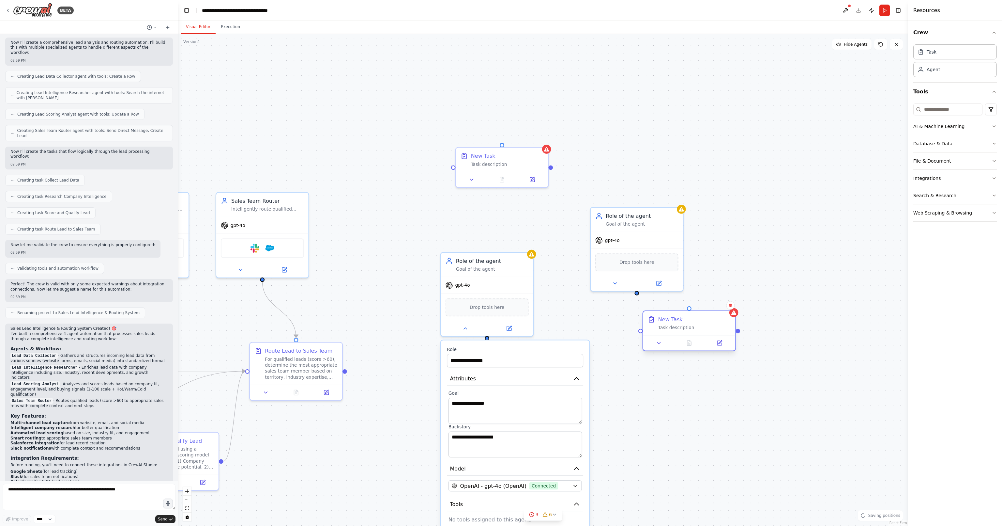
drag, startPoint x: 689, startPoint y: 144, endPoint x: 757, endPoint y: 336, distance: 204.4
click at [693, 324] on div "New Task Task description" at bounding box center [694, 324] width 73 height 15
drag, startPoint x: 737, startPoint y: 331, endPoint x: 831, endPoint y: 351, distance: 95.7
click at [831, 351] on div ".deletable-edge-delete-btn { width: 20px; height: 20px; border: 0px solid #ffff…" at bounding box center [543, 280] width 730 height 492
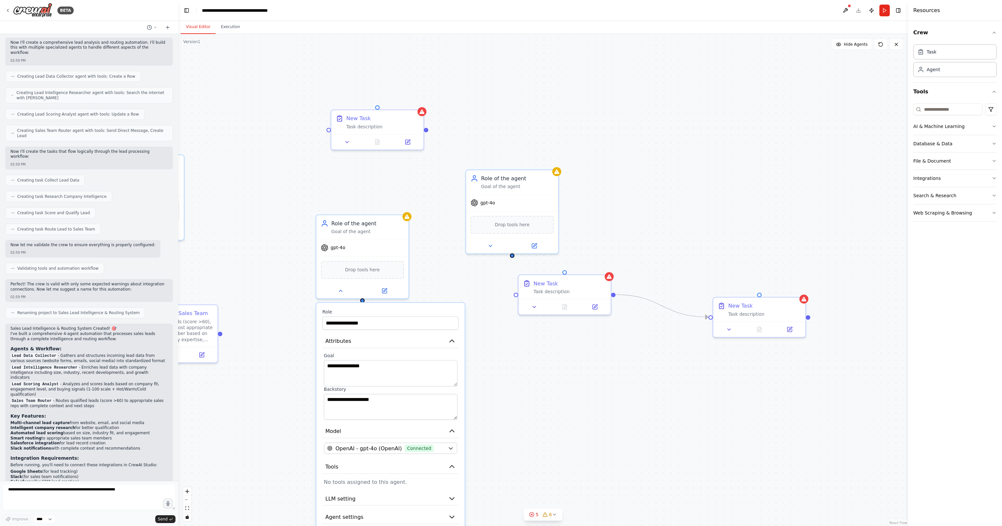
drag, startPoint x: 832, startPoint y: 268, endPoint x: 673, endPoint y: 227, distance: 163.6
click at [680, 227] on div ".deletable-edge-delete-btn { width: 20px; height: 20px; border: 0px solid #ffff…" at bounding box center [543, 280] width 730 height 492
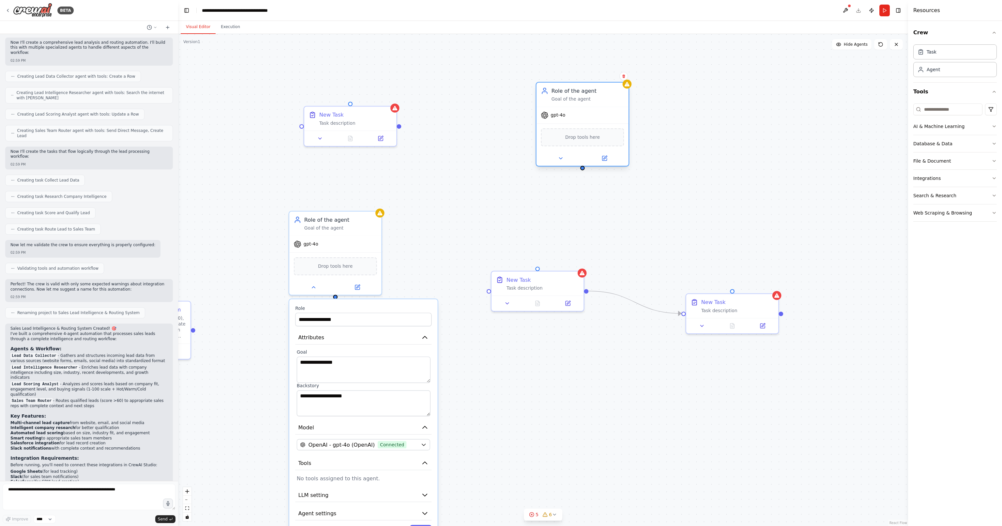
drag, startPoint x: 501, startPoint y: 206, endPoint x: 562, endPoint y: 148, distance: 84.2
click at [565, 141] on span "Drop tools here" at bounding box center [582, 137] width 35 height 8
drag, startPoint x: 561, startPoint y: 176, endPoint x: 541, endPoint y: 268, distance: 93.8
click at [541, 268] on div ".deletable-edge-delete-btn { width: 20px; height: 20px; border: 0px solid #ffff…" at bounding box center [543, 280] width 730 height 492
click at [547, 125] on div "gpt-4o" at bounding box center [560, 123] width 92 height 17
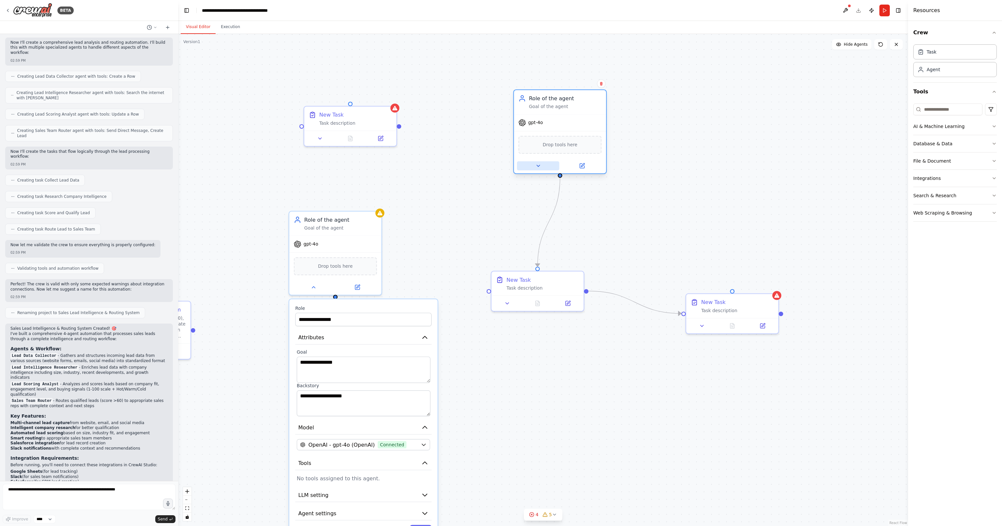
click at [533, 165] on button at bounding box center [538, 165] width 42 height 9
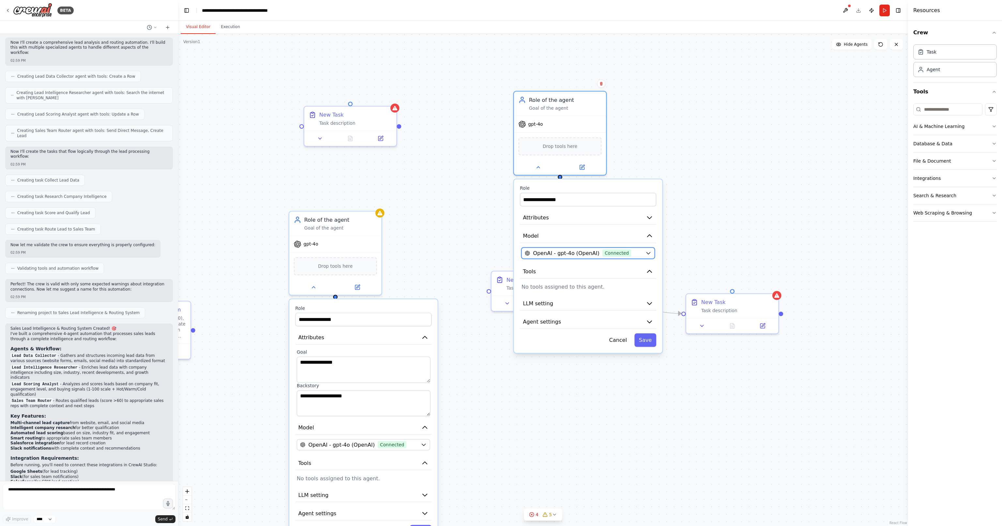
click at [592, 250] on span "OpenAI - gpt-4o (OpenAI)" at bounding box center [566, 253] width 67 height 8
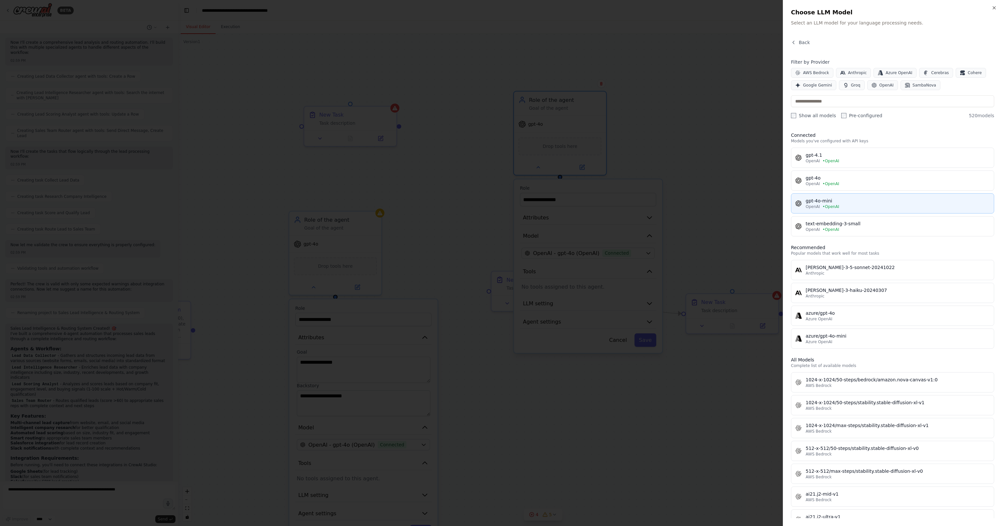
drag, startPoint x: 852, startPoint y: 226, endPoint x: 857, endPoint y: 192, distance: 34.3
click at [862, 193] on div "gpt-4.1 OpenAI • OpenAI gpt-4o OpenAI • OpenAI gpt-4o-mini OpenAI • OpenAI text…" at bounding box center [892, 191] width 203 height 89
click at [840, 171] on button "gpt-4o OpenAI • OpenAI" at bounding box center [892, 180] width 203 height 20
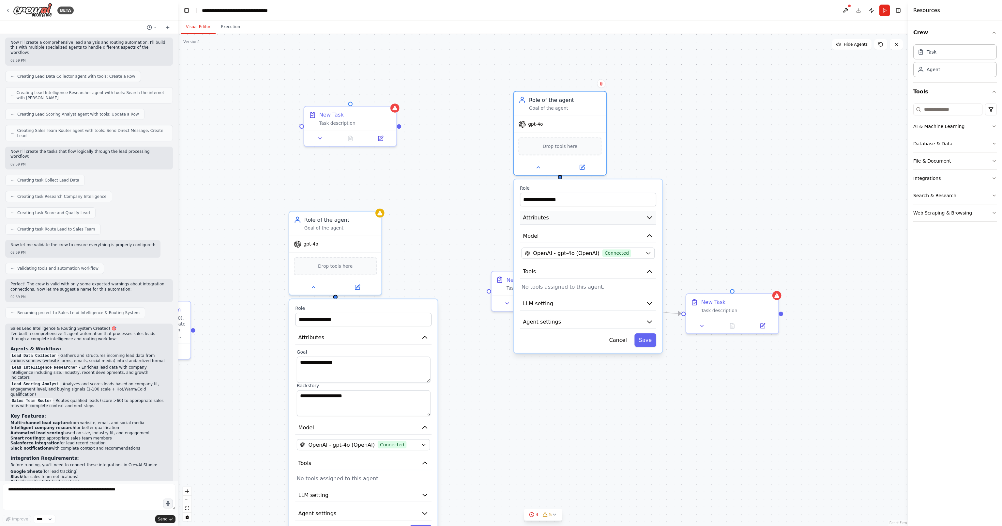
click at [647, 214] on icon "button" at bounding box center [650, 218] width 8 height 8
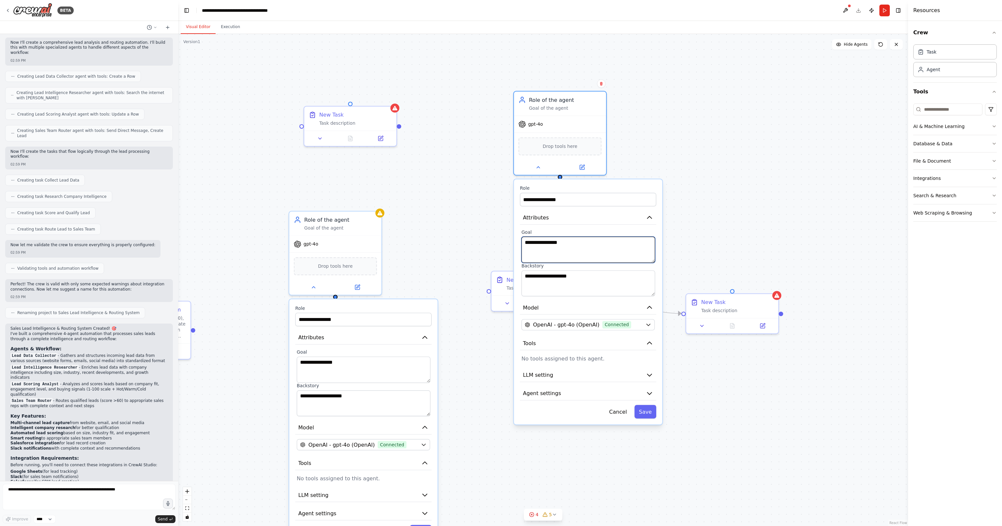
click at [566, 248] on textarea "**********" at bounding box center [588, 250] width 133 height 26
click at [576, 284] on textarea "**********" at bounding box center [588, 283] width 133 height 26
click at [568, 259] on textarea "**********" at bounding box center [588, 250] width 133 height 26
drag, startPoint x: 563, startPoint y: 284, endPoint x: 564, endPoint y: 280, distance: 4.4
click at [563, 282] on textarea "**********" at bounding box center [588, 283] width 133 height 26
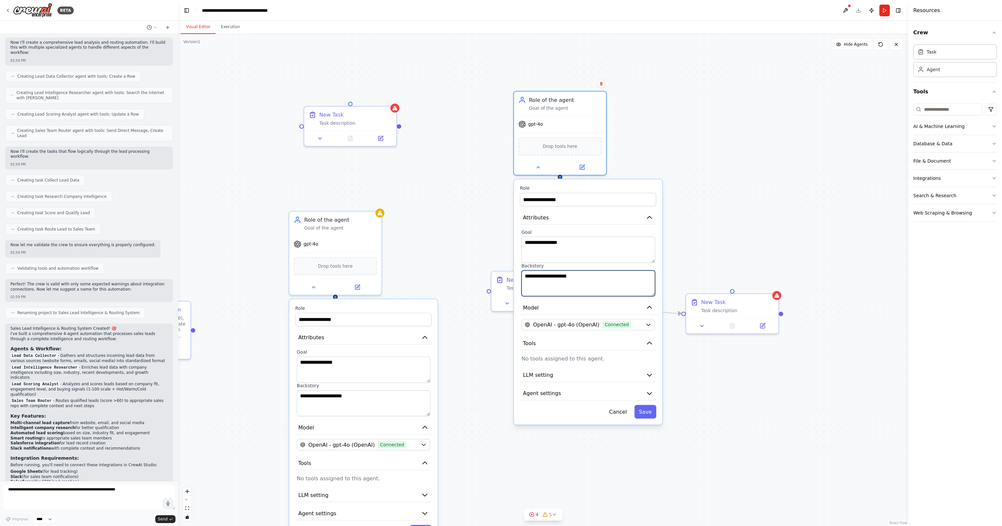
click at [564, 280] on textarea "**********" at bounding box center [588, 283] width 133 height 26
drag, startPoint x: 570, startPoint y: 242, endPoint x: 569, endPoint y: 248, distance: 5.9
click at [570, 242] on textarea "**********" at bounding box center [588, 250] width 133 height 26
click at [703, 166] on div ".deletable-edge-delete-btn { width: 20px; height: 20px; border: 0px solid #ffff…" at bounding box center [543, 280] width 730 height 492
click at [542, 171] on div at bounding box center [559, 166] width 92 height 15
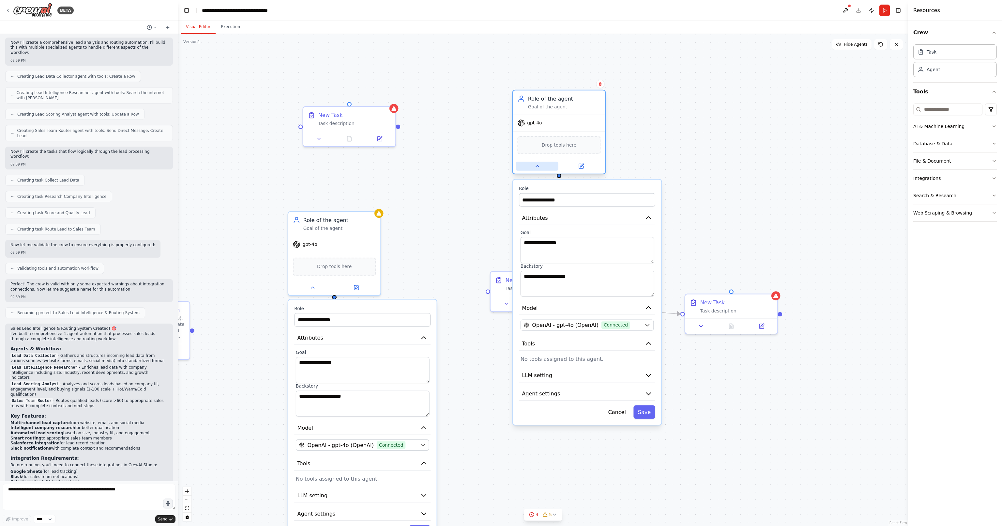
click at [540, 168] on icon at bounding box center [537, 166] width 6 height 6
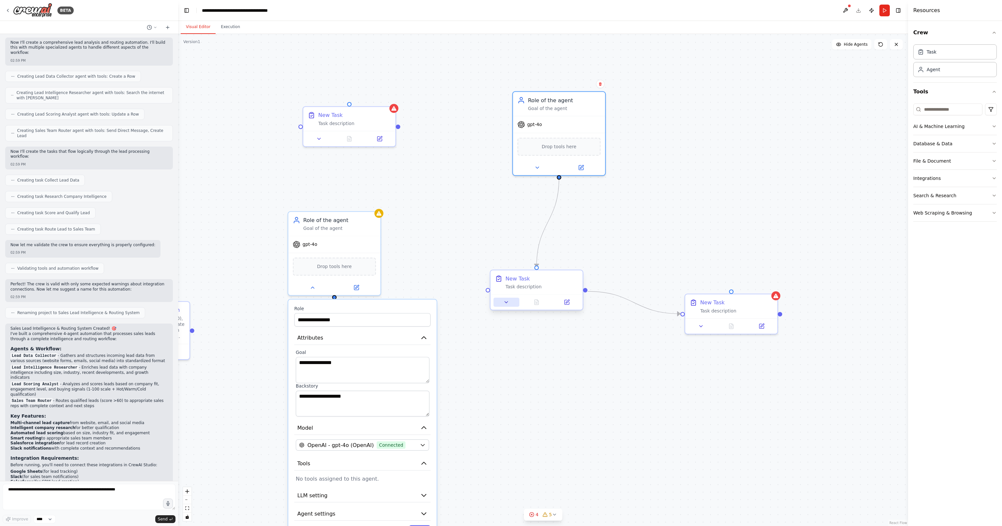
click at [510, 303] on button at bounding box center [507, 302] width 26 height 9
click at [517, 303] on button at bounding box center [507, 302] width 26 height 9
click at [953, 194] on div "Search & Research" at bounding box center [934, 195] width 43 height 7
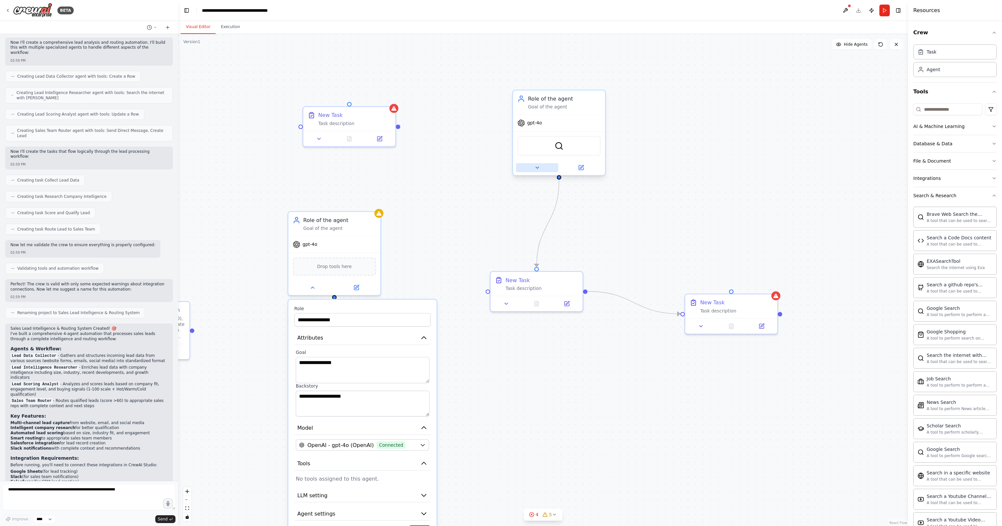
click at [542, 164] on button at bounding box center [537, 167] width 42 height 9
click at [627, 295] on icon at bounding box center [629, 296] width 7 height 7
click at [635, 235] on button "Customize (Optional)" at bounding box center [587, 238] width 136 height 14
click at [651, 237] on icon "button" at bounding box center [649, 237] width 4 height 2
click at [644, 254] on button "Advanced Options" at bounding box center [587, 258] width 136 height 14
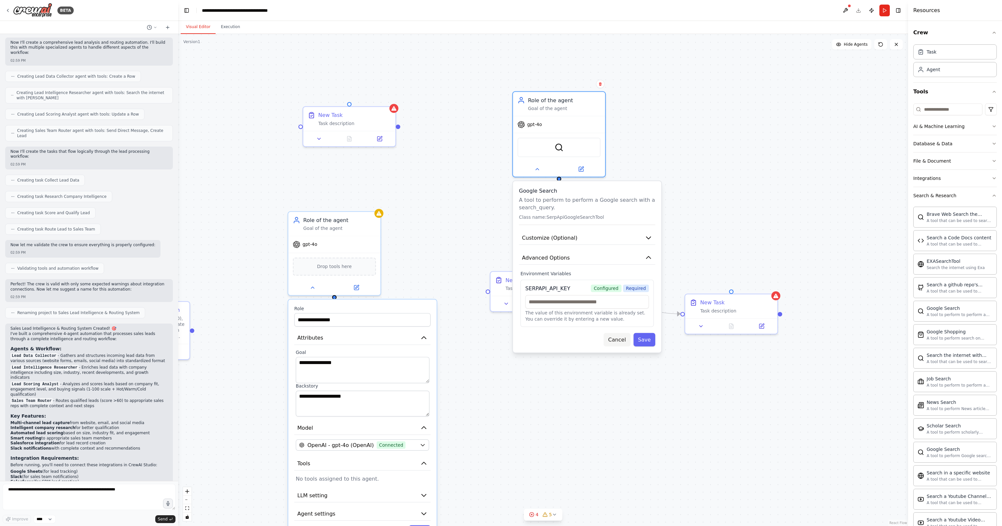
click at [617, 340] on button "Cancel" at bounding box center [617, 339] width 27 height 13
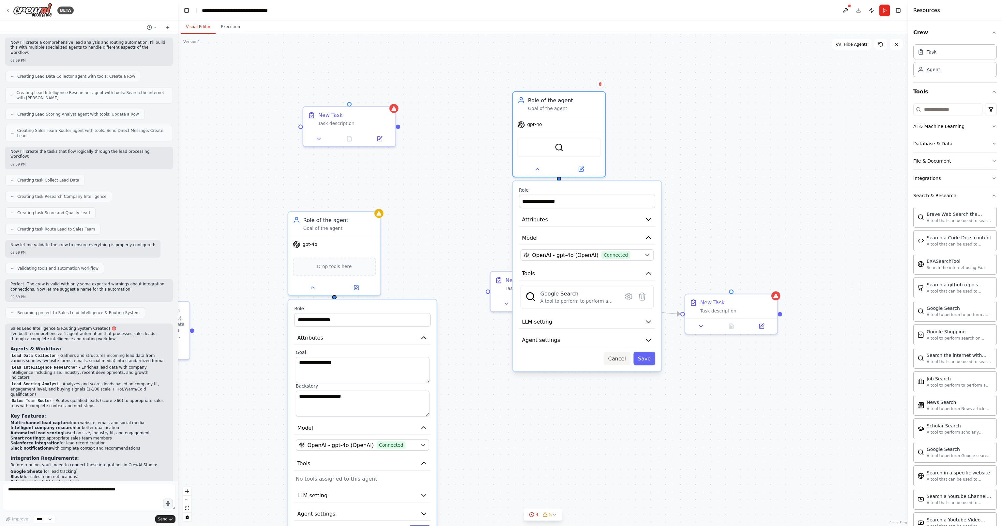
click at [615, 355] on button "Cancel" at bounding box center [617, 357] width 27 height 13
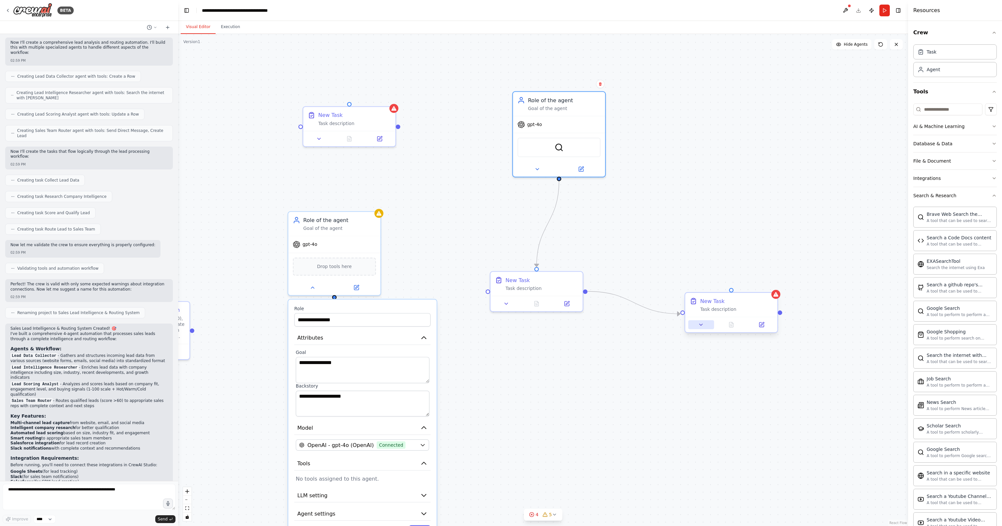
click at [695, 323] on button at bounding box center [701, 324] width 26 height 9
click at [774, 287] on icon at bounding box center [773, 287] width 4 height 4
click at [772, 285] on icon at bounding box center [772, 287] width 3 height 4
click at [770, 287] on button at bounding box center [773, 287] width 8 height 8
click at [758, 286] on button "Confirm" at bounding box center [753, 287] width 23 height 8
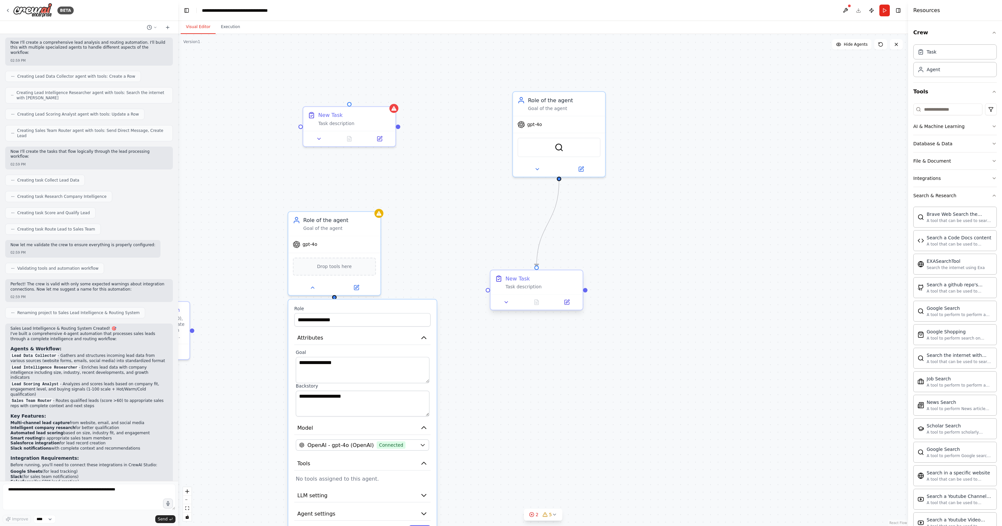
click at [564, 275] on div "New Task" at bounding box center [542, 279] width 73 height 8
click at [576, 263] on icon at bounding box center [578, 264] width 4 height 4
click at [559, 262] on button "Confirm" at bounding box center [559, 264] width 23 height 8
click at [597, 107] on div "Goal of the agent" at bounding box center [564, 107] width 73 height 6
click at [601, 87] on button at bounding box center [600, 84] width 8 height 8
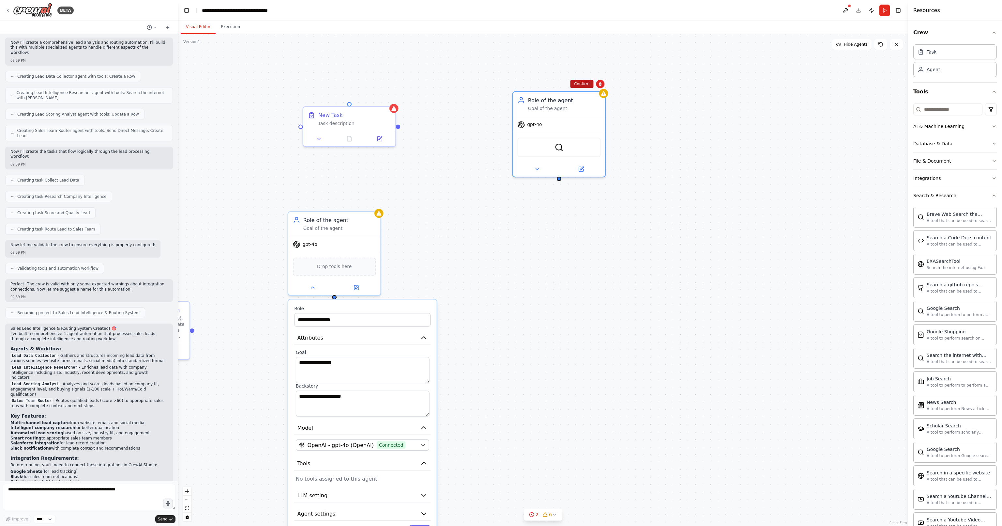
click at [573, 84] on button "Confirm" at bounding box center [581, 84] width 23 height 8
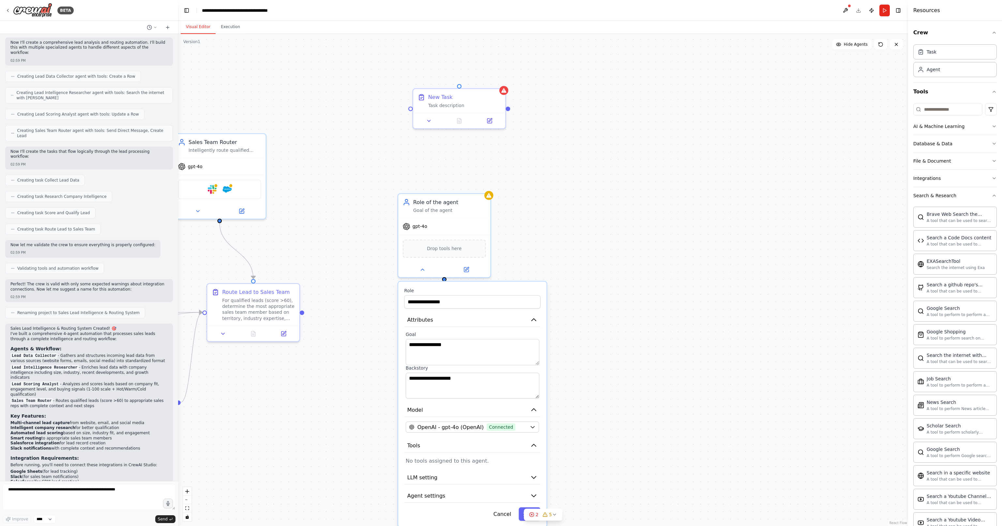
drag, startPoint x: 644, startPoint y: 161, endPoint x: 706, endPoint y: 167, distance: 62.6
click at [707, 171] on div ".deletable-edge-delete-btn { width: 20px; height: 20px; border: 0px solid #ffff…" at bounding box center [543, 280] width 730 height 492
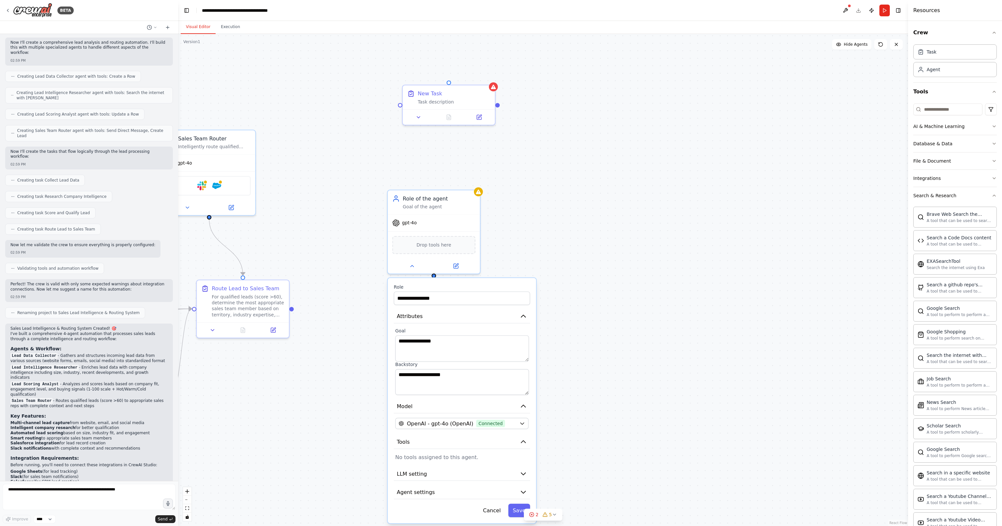
click at [859, 11] on header "**********" at bounding box center [543, 10] width 730 height 21
click at [7, 6] on div "BETA" at bounding box center [39, 10] width 69 height 15
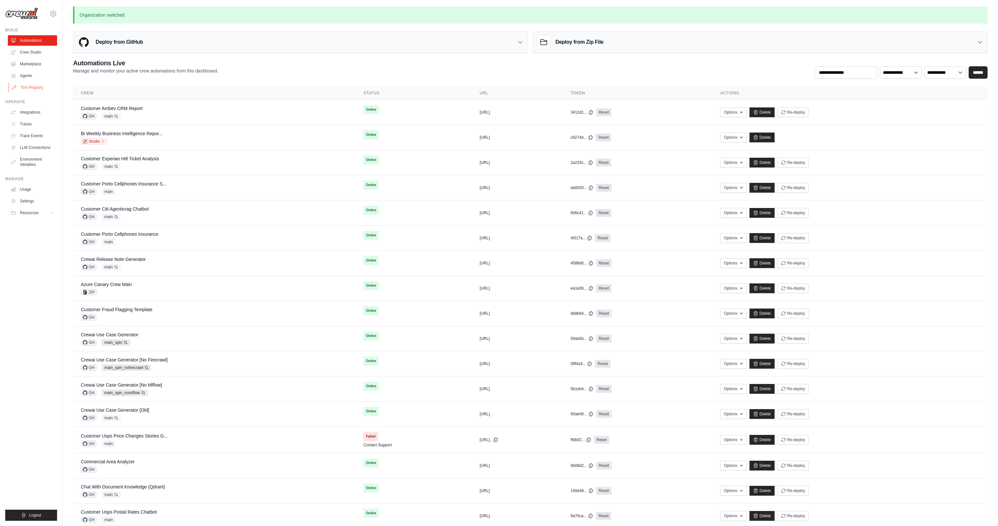
click at [36, 87] on link "Tool Registry" at bounding box center [32, 87] width 49 height 10
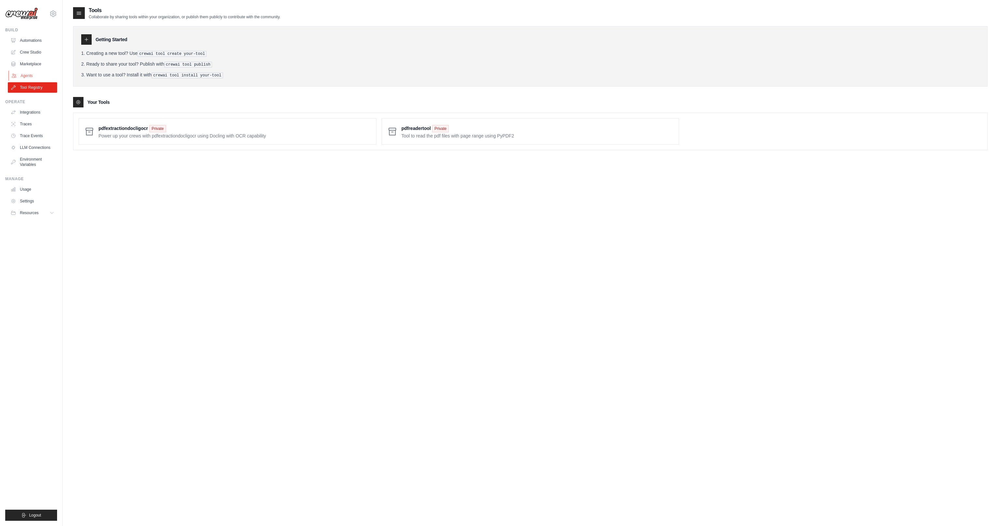
click at [32, 75] on link "Agents" at bounding box center [32, 75] width 49 height 10
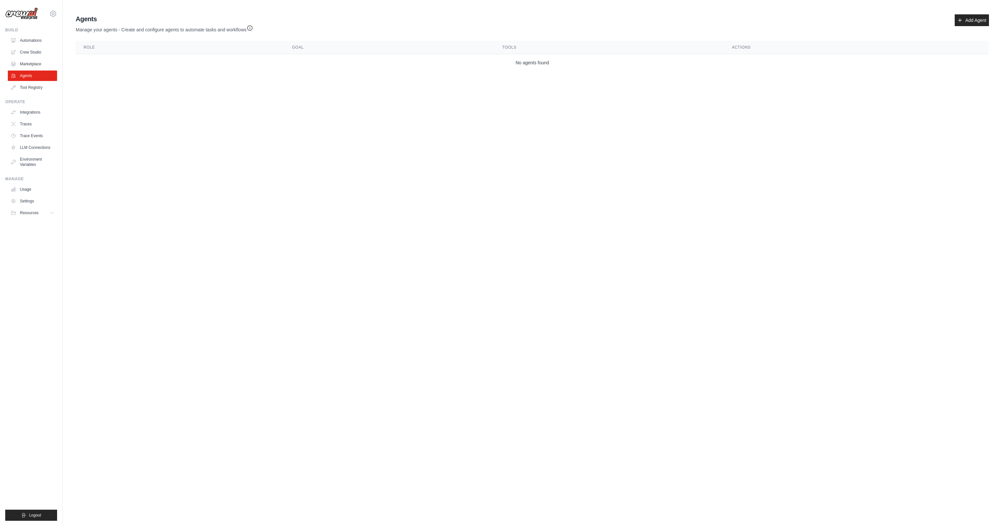
click at [973, 26] on div "Agents Manage your agents - Create and configure agents to automate tasks and w…" at bounding box center [532, 23] width 913 height 19
click at [973, 22] on link "Add Agent" at bounding box center [972, 20] width 34 height 12
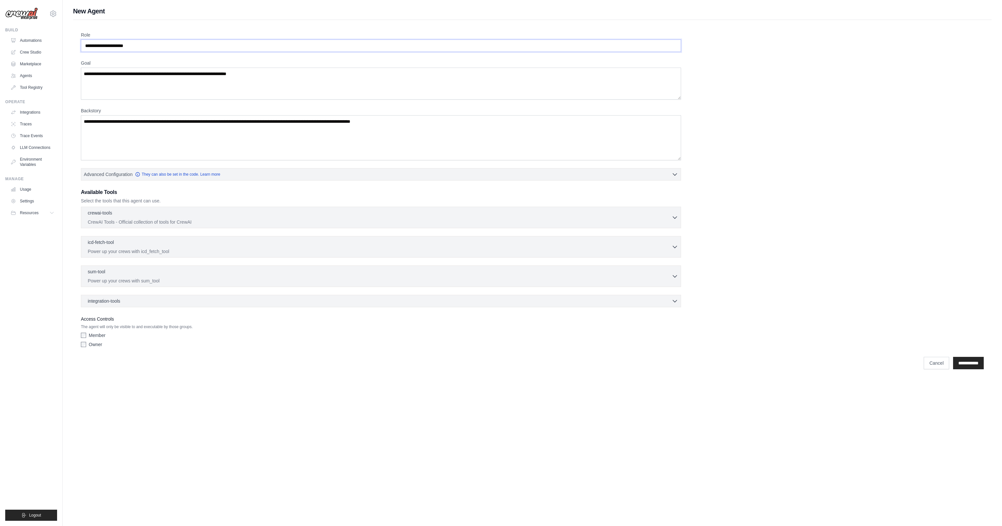
click at [138, 42] on input "Role" at bounding box center [381, 45] width 600 height 12
click at [135, 92] on textarea "Goal" at bounding box center [381, 84] width 600 height 32
click at [102, 40] on input "Role" at bounding box center [381, 45] width 600 height 12
click at [123, 79] on textarea "Goal" at bounding box center [381, 84] width 600 height 32
click at [202, 221] on p "CrewAI Tools - Official collection of tools for CrewAI" at bounding box center [380, 221] width 584 height 7
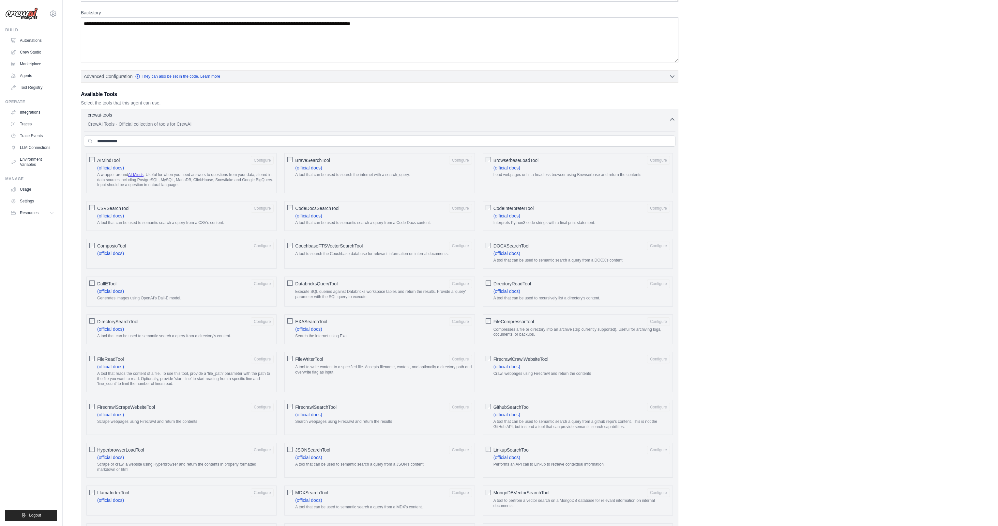
scroll to position [99, 0]
click at [507, 319] on span "FileCompressorTool" at bounding box center [514, 319] width 40 height 7
click at [323, 317] on span "EXASearchTool" at bounding box center [311, 319] width 32 height 7
click at [673, 121] on button "crewai-tools 2 selected CrewAI Tools - Official collection of tools for CrewAI" at bounding box center [380, 118] width 592 height 16
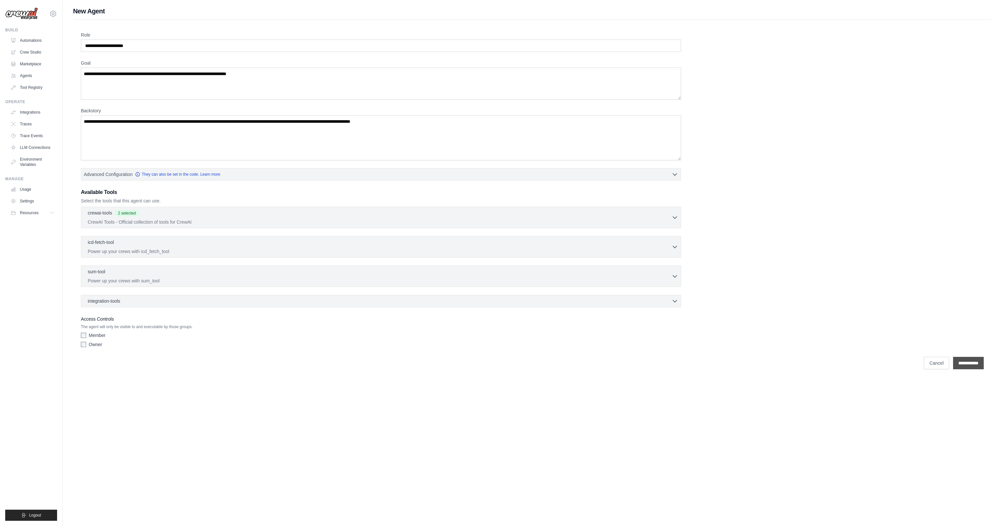
click at [971, 360] on input "**********" at bounding box center [968, 363] width 31 height 12
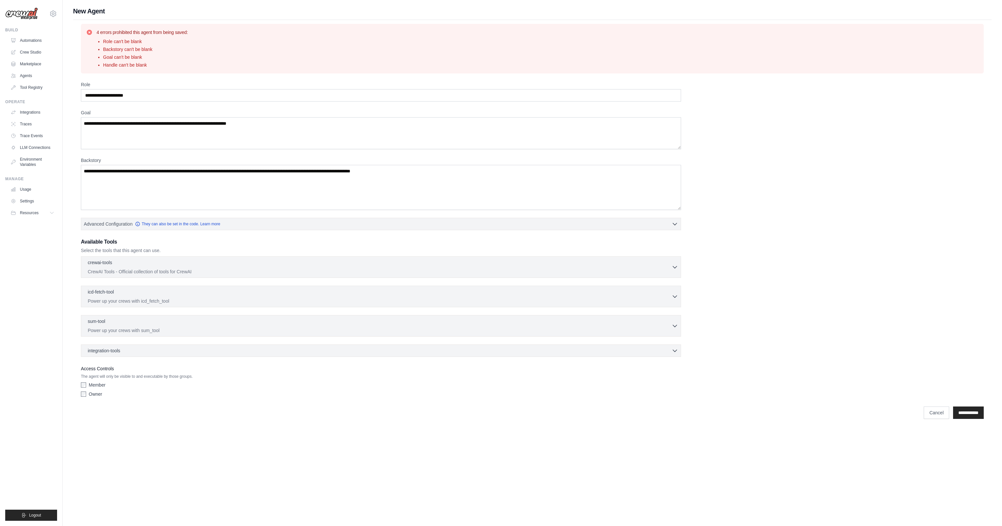
click at [96, 385] on label "Member" at bounding box center [97, 384] width 17 height 7
click at [953, 412] on input "**********" at bounding box center [968, 412] width 31 height 12
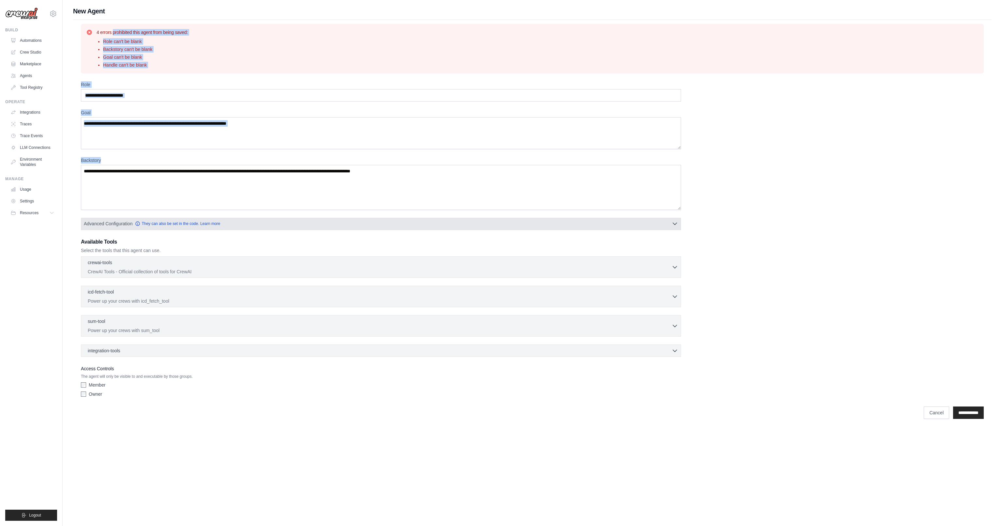
drag, startPoint x: 96, startPoint y: 29, endPoint x: 233, endPoint y: 228, distance: 242.0
click at [219, 218] on div "4 errors prohibited this agent from being saved: Role can't be blank Backstory …" at bounding box center [532, 221] width 919 height 403
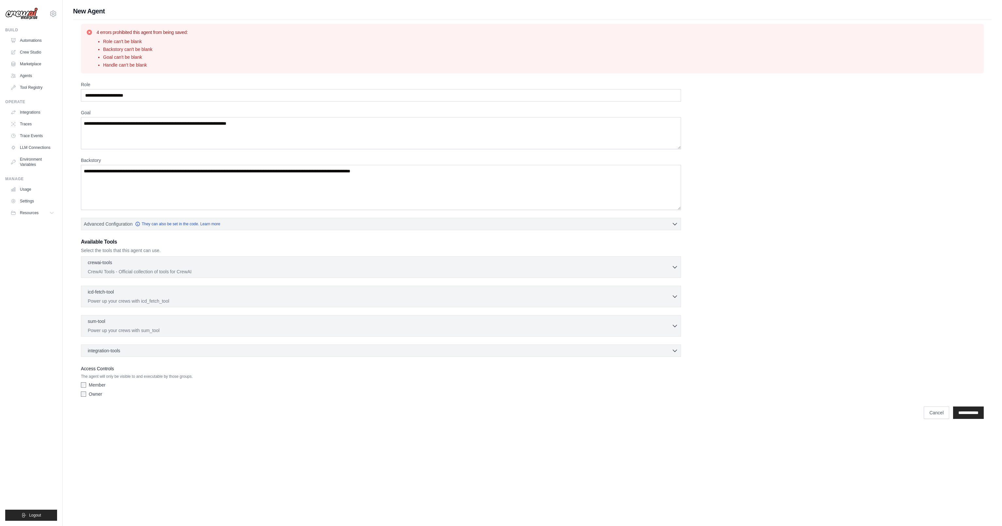
drag, startPoint x: 333, startPoint y: 433, endPoint x: 288, endPoint y: 377, distance: 71.9
click at [333, 433] on body "[PERSON_NAME][EMAIL_ADDRESS][DOMAIN_NAME] CrewAI Internal Org AMBEV - DTC Grupo…" at bounding box center [501, 263] width 1002 height 526
click at [29, 77] on link "Agents" at bounding box center [32, 75] width 49 height 10
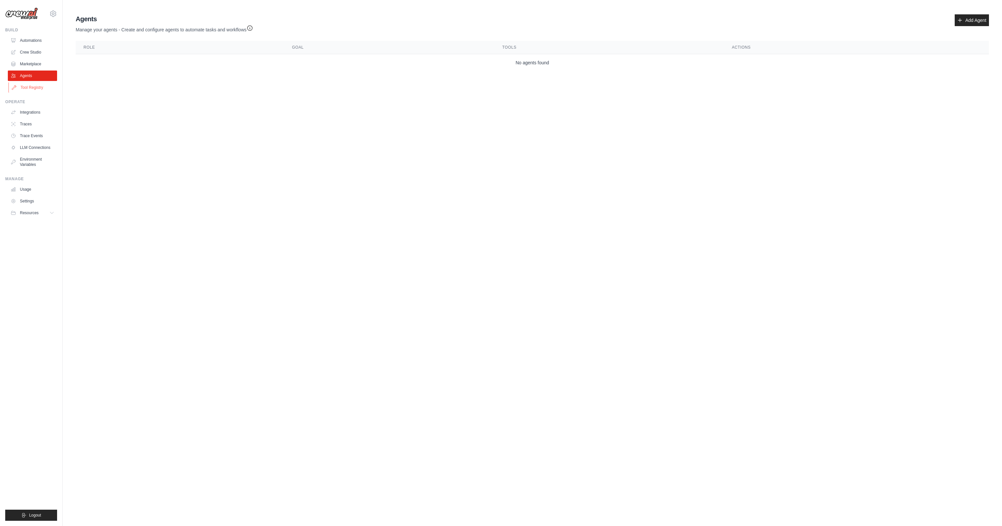
click at [39, 86] on link "Tool Registry" at bounding box center [32, 87] width 49 height 10
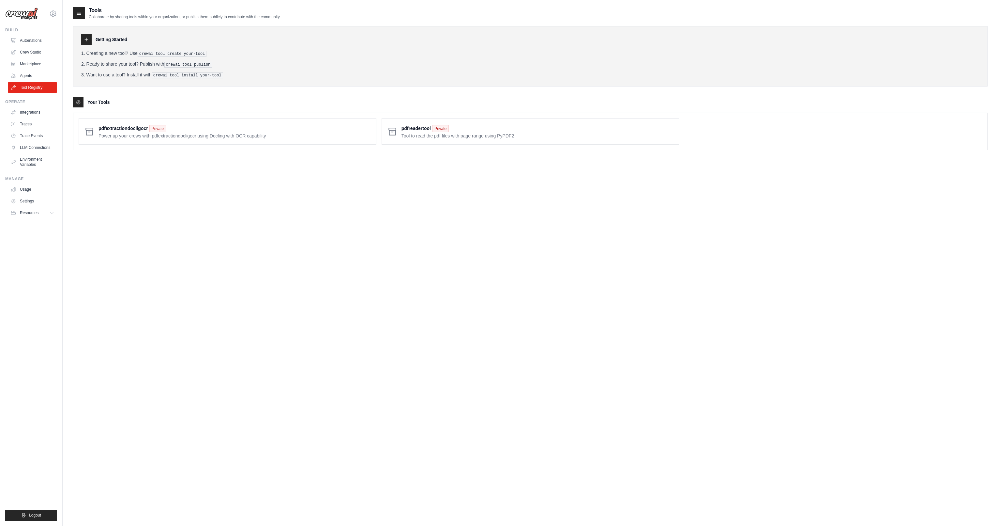
drag, startPoint x: 105, startPoint y: 55, endPoint x: 218, endPoint y: 83, distance: 115.6
click at [218, 83] on div "Getting Started Creating a new tool? Use crewai tool create your-tool Ready to …" at bounding box center [530, 56] width 915 height 60
drag, startPoint x: 147, startPoint y: 49, endPoint x: 269, endPoint y: 79, distance: 124.9
click at [269, 79] on div "Getting Started Creating a new tool? Use crewai tool create your-tool Ready to …" at bounding box center [530, 56] width 915 height 60
click at [373, 229] on div "Tools Collaborate by sharing tools within your organization, or publish them pu…" at bounding box center [530, 270] width 915 height 526
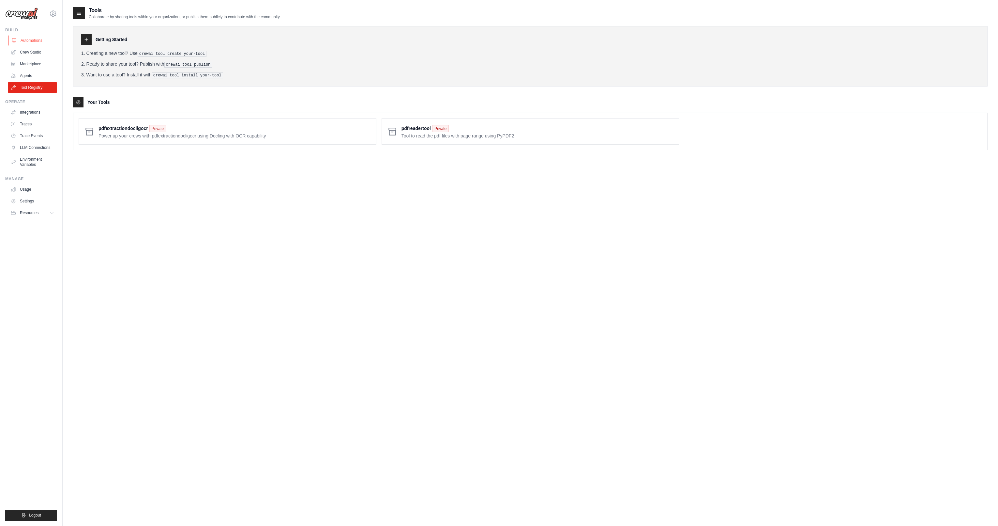
click at [34, 40] on link "Automations" at bounding box center [32, 40] width 49 height 10
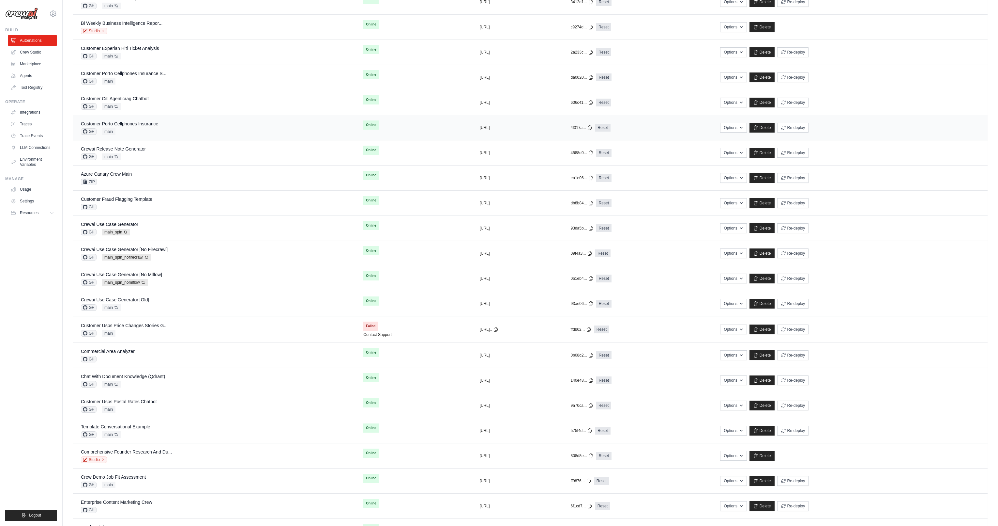
scroll to position [118, 0]
